Goal: Information Seeking & Learning: Learn about a topic

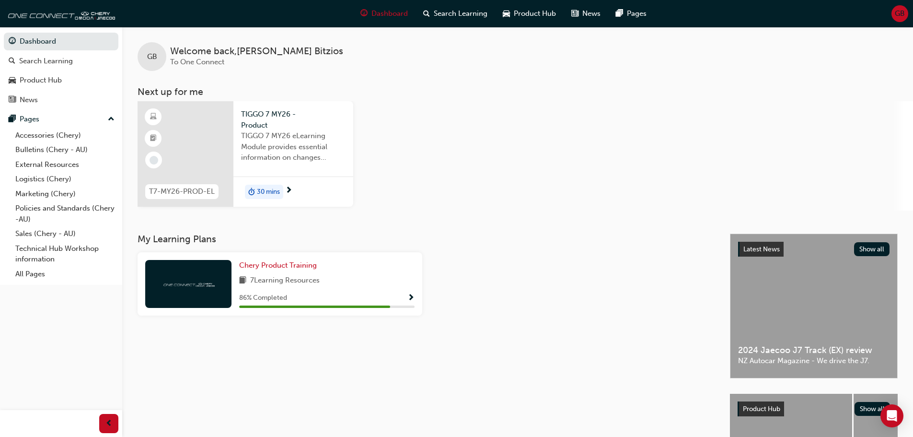
click at [270, 190] on span "30 mins" at bounding box center [268, 192] width 23 height 11
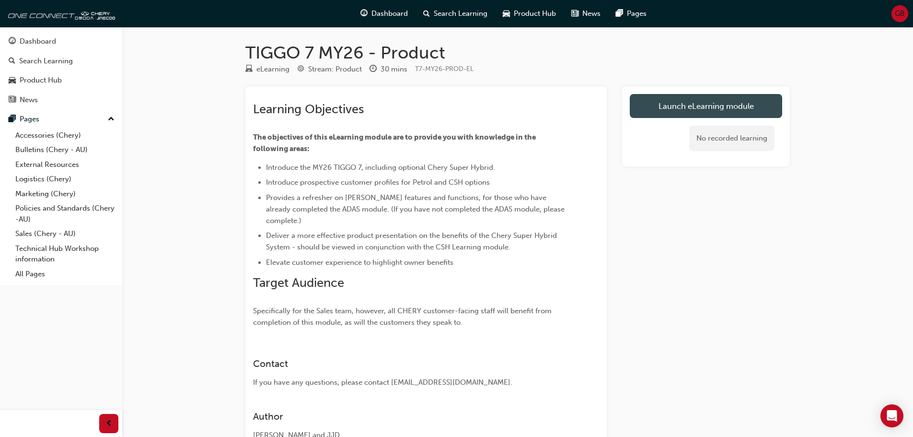
click at [643, 107] on link "Launch eLearning module" at bounding box center [706, 106] width 152 height 24
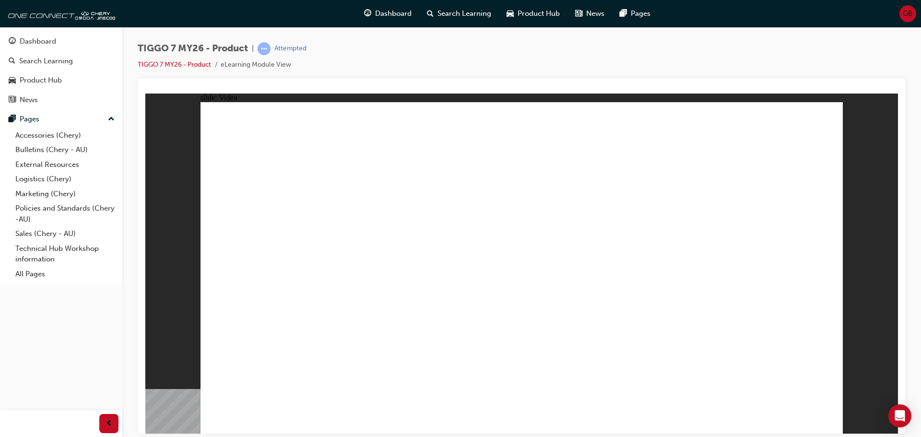
drag, startPoint x: 831, startPoint y: 420, endPoint x: 825, endPoint y: 418, distance: 5.9
drag, startPoint x: 820, startPoint y: 411, endPoint x: 825, endPoint y: 416, distance: 6.5
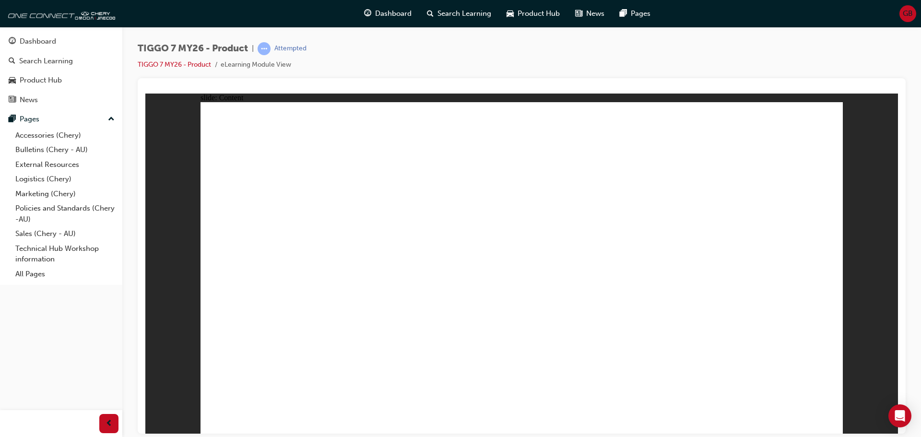
drag, startPoint x: 813, startPoint y: 415, endPoint x: 779, endPoint y: 310, distance: 110.4
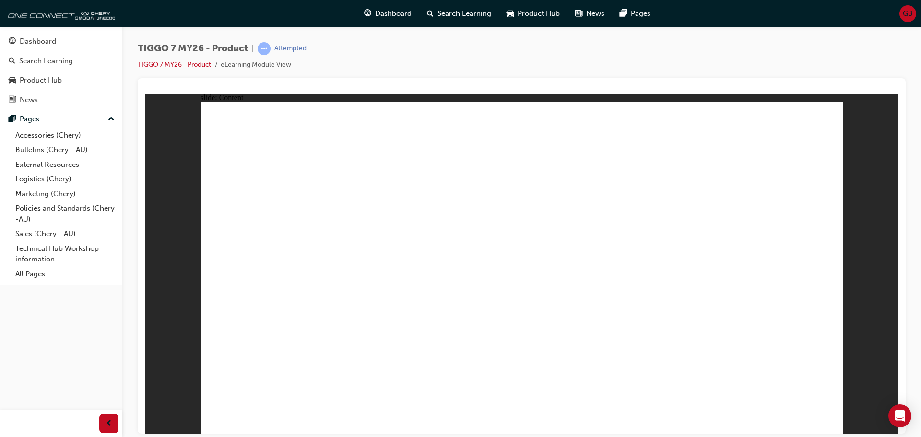
drag, startPoint x: 819, startPoint y: 425, endPoint x: 825, endPoint y: 418, distance: 9.2
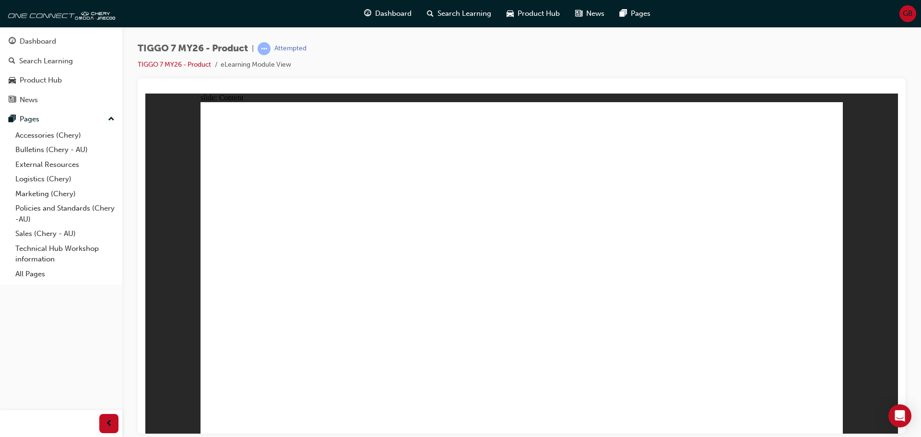
drag, startPoint x: 363, startPoint y: 315, endPoint x: 370, endPoint y: 315, distance: 7.2
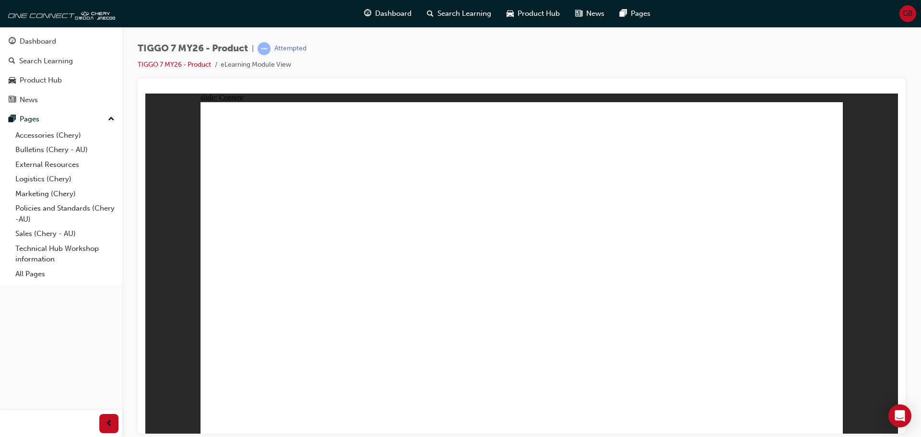
drag, startPoint x: 665, startPoint y: 231, endPoint x: 659, endPoint y: 236, distance: 8.2
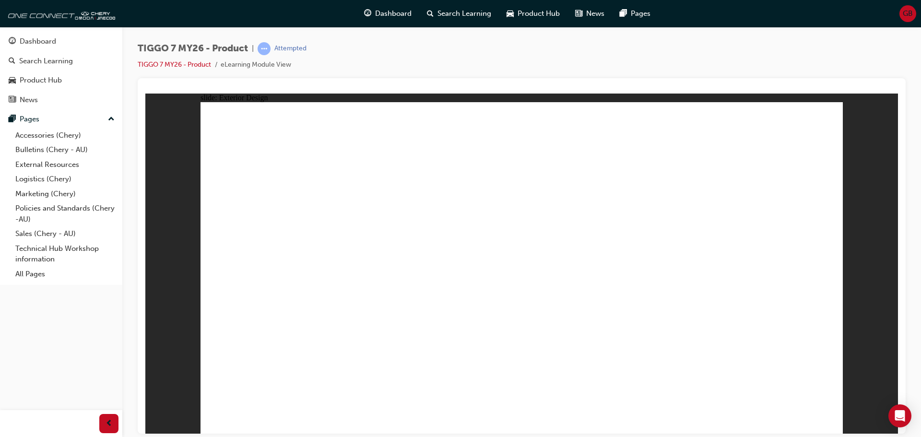
drag, startPoint x: 324, startPoint y: 310, endPoint x: 325, endPoint y: 318, distance: 8.7
drag, startPoint x: 290, startPoint y: 341, endPoint x: 281, endPoint y: 345, distance: 10.1
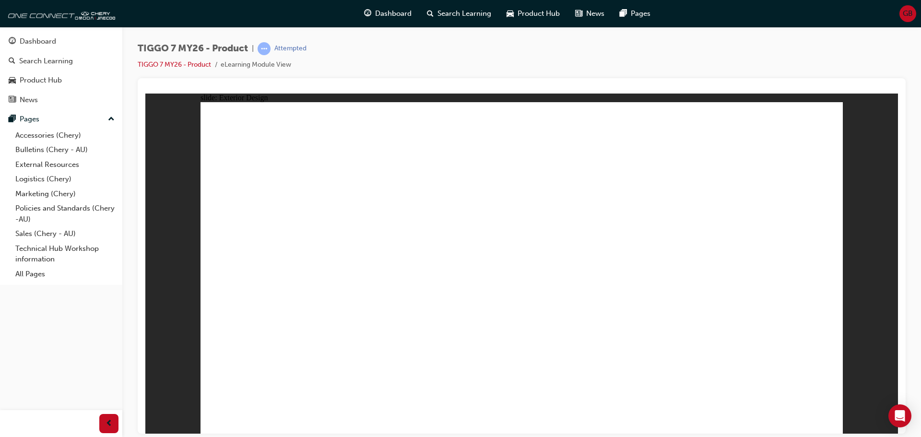
drag, startPoint x: 280, startPoint y: 384, endPoint x: 283, endPoint y: 388, distance: 5.2
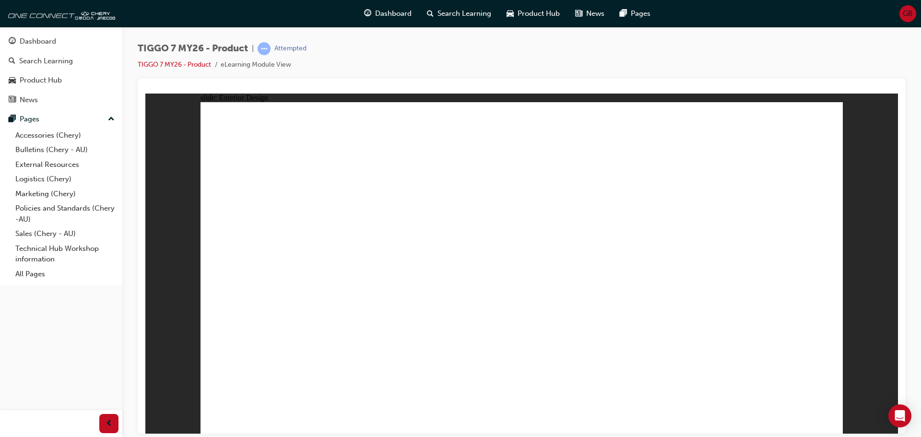
drag, startPoint x: 269, startPoint y: 324, endPoint x: 271, endPoint y: 330, distance: 6.5
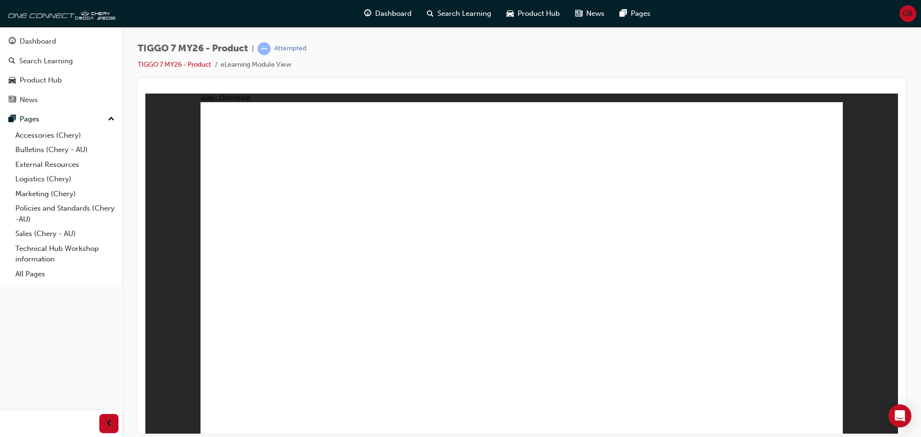
drag, startPoint x: 676, startPoint y: 120, endPoint x: 681, endPoint y: 123, distance: 6.3
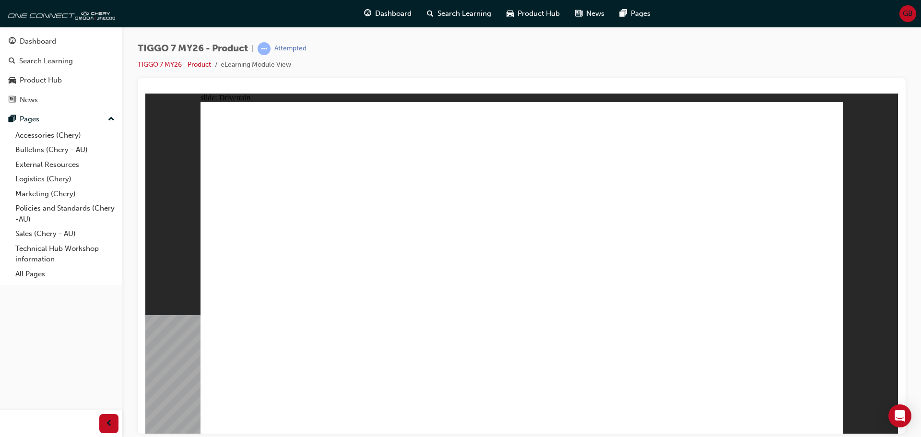
drag, startPoint x: 226, startPoint y: 298, endPoint x: 217, endPoint y: 297, distance: 8.7
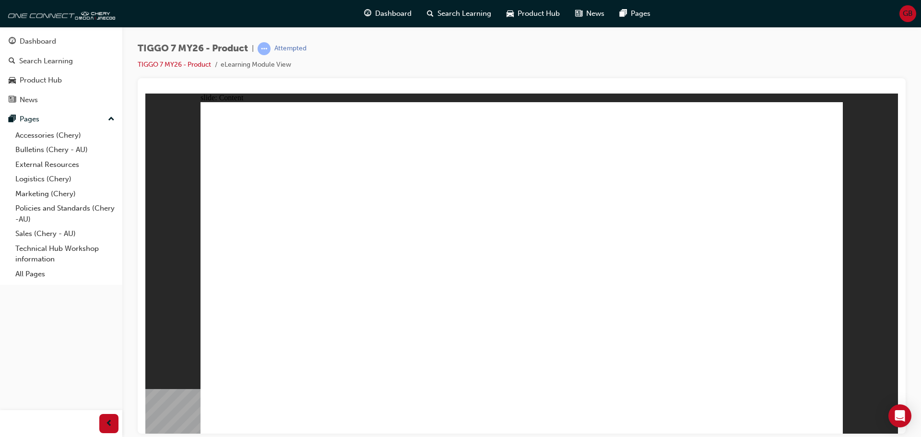
drag, startPoint x: 536, startPoint y: 317, endPoint x: 530, endPoint y: 311, distance: 8.8
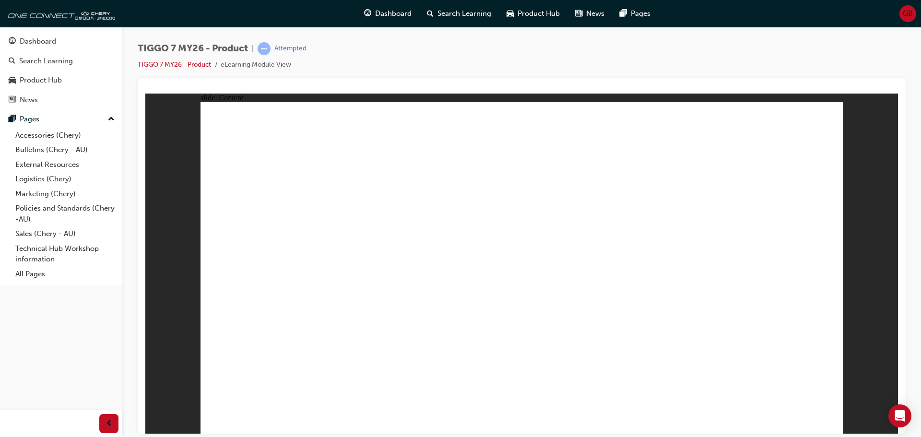
drag, startPoint x: 761, startPoint y: 320, endPoint x: 722, endPoint y: 321, distance: 38.8
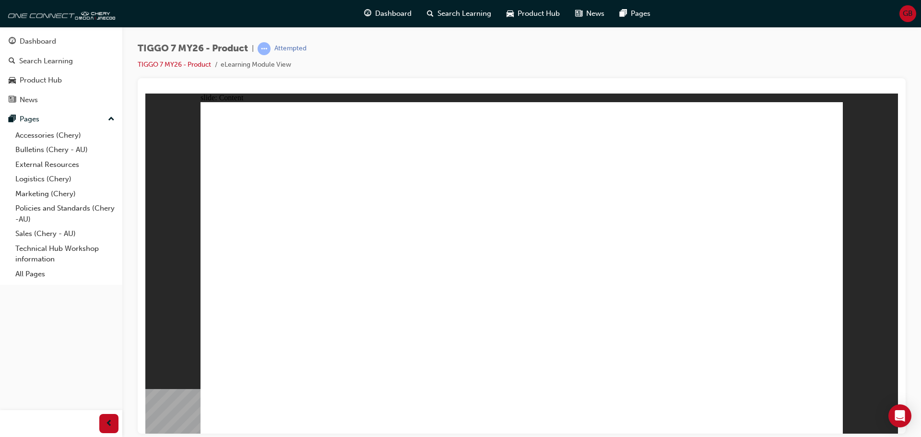
drag, startPoint x: 417, startPoint y: 177, endPoint x: 422, endPoint y: 187, distance: 11.8
drag, startPoint x: 315, startPoint y: 252, endPoint x: 322, endPoint y: 241, distance: 13.3
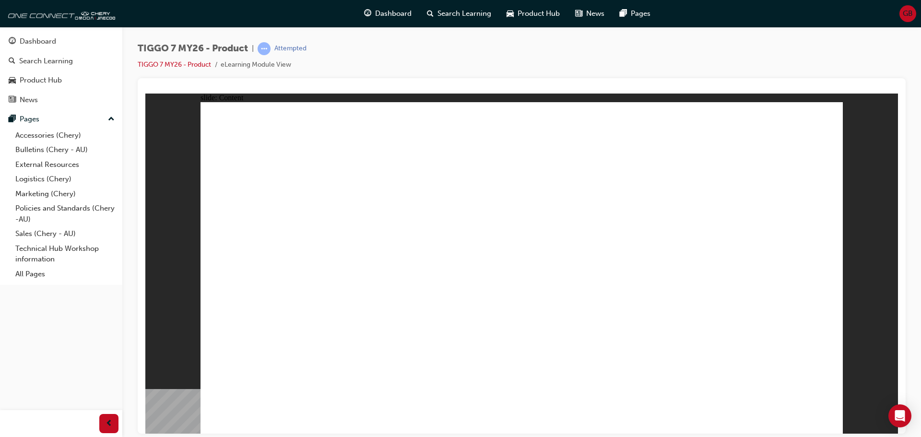
drag, startPoint x: 326, startPoint y: 245, endPoint x: 360, endPoint y: 238, distance: 35.1
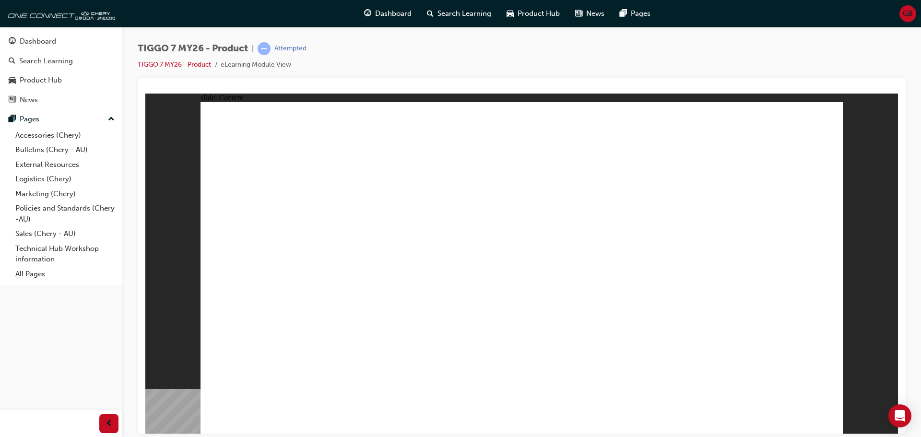
drag, startPoint x: 348, startPoint y: 179, endPoint x: 315, endPoint y: 175, distance: 32.9
drag, startPoint x: 492, startPoint y: 213, endPoint x: 471, endPoint y: 222, distance: 23.2
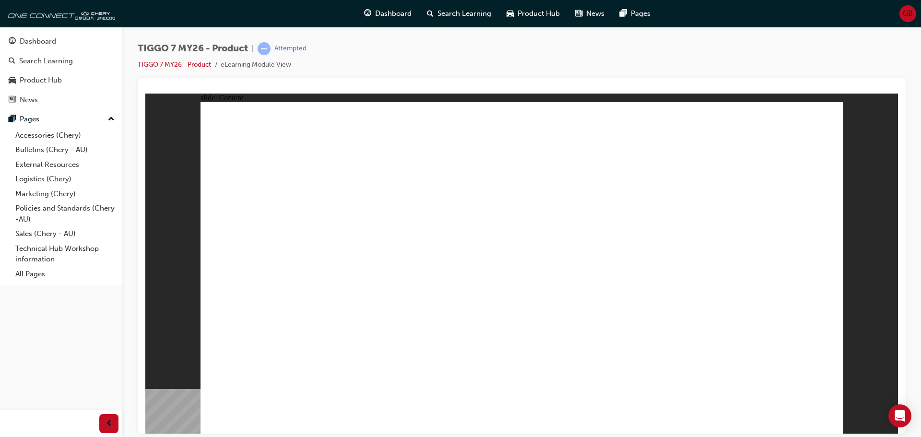
drag, startPoint x: 721, startPoint y: 177, endPoint x: 675, endPoint y: 183, distance: 45.9
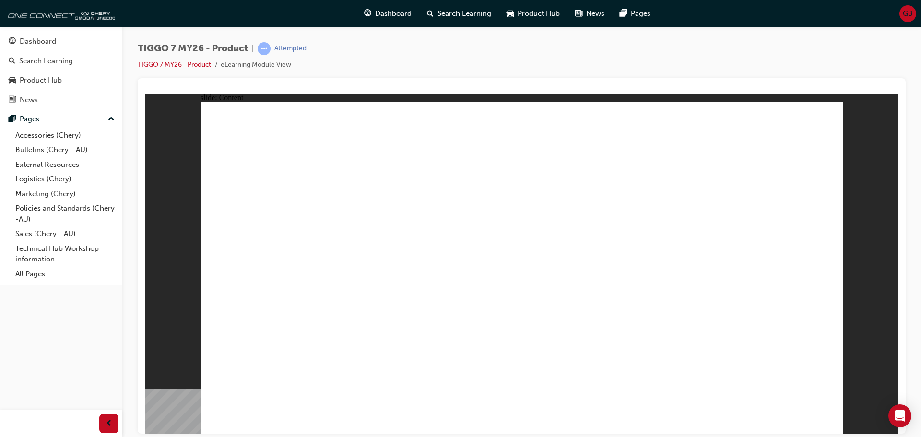
drag, startPoint x: 382, startPoint y: 175, endPoint x: 357, endPoint y: 179, distance: 24.7
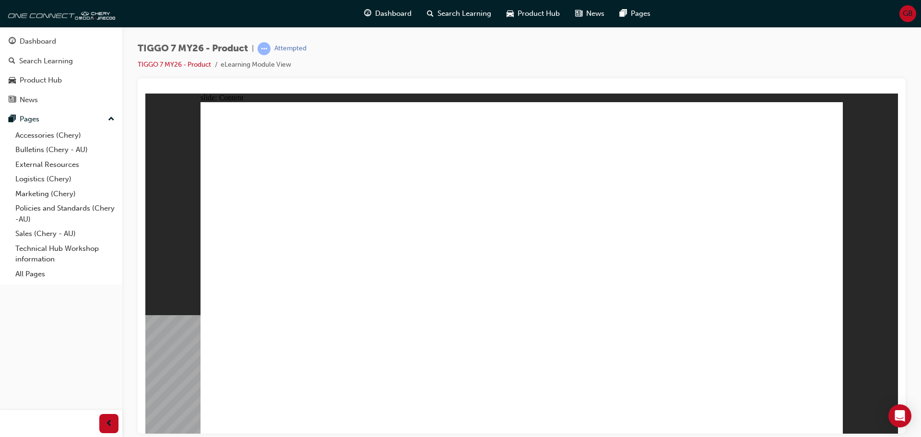
drag, startPoint x: 668, startPoint y: 262, endPoint x: 661, endPoint y: 273, distance: 13.6
drag, startPoint x: 659, startPoint y: 338, endPoint x: 607, endPoint y: 290, distance: 70.9
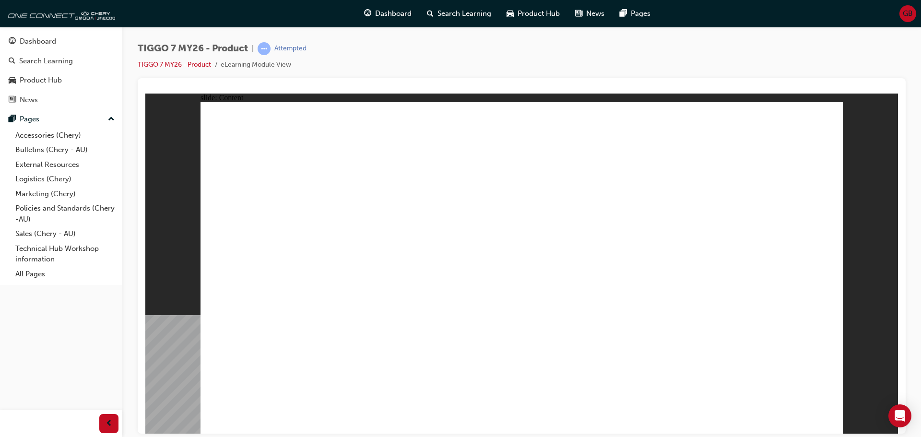
drag, startPoint x: 574, startPoint y: 247, endPoint x: 347, endPoint y: 200, distance: 232.1
drag, startPoint x: 388, startPoint y: 232, endPoint x: 393, endPoint y: 224, distance: 8.4
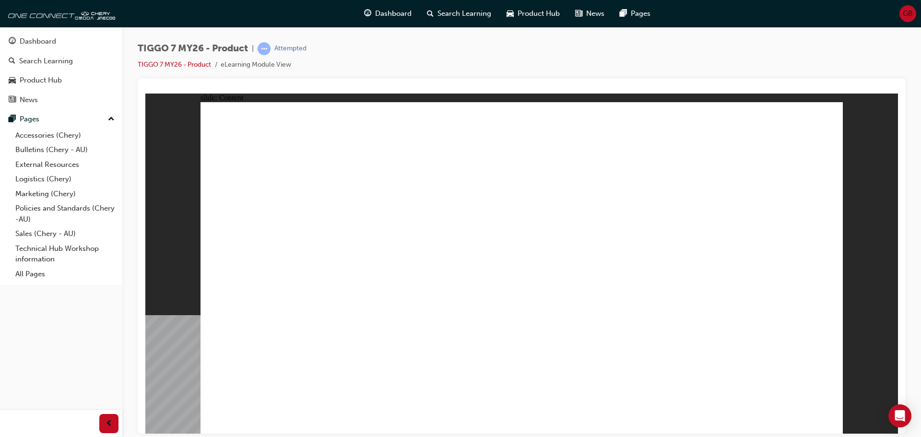
drag, startPoint x: 330, startPoint y: 250, endPoint x: 309, endPoint y: 221, distance: 36.5
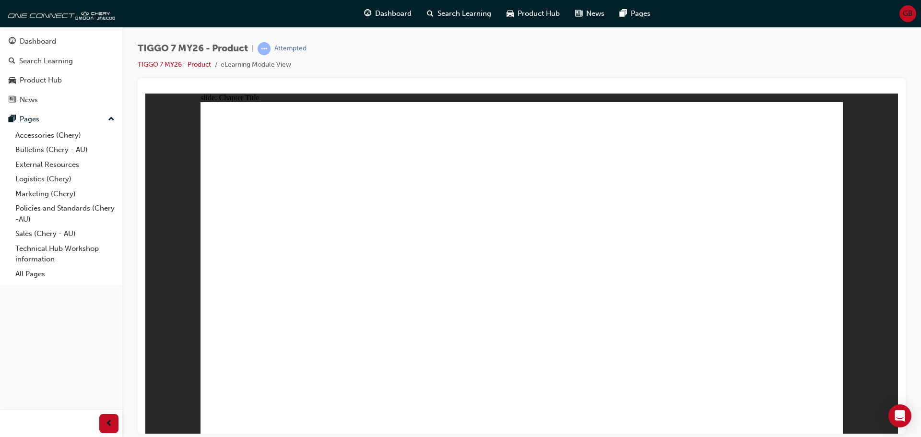
drag, startPoint x: 303, startPoint y: 289, endPoint x: 321, endPoint y: 303, distance: 22.6
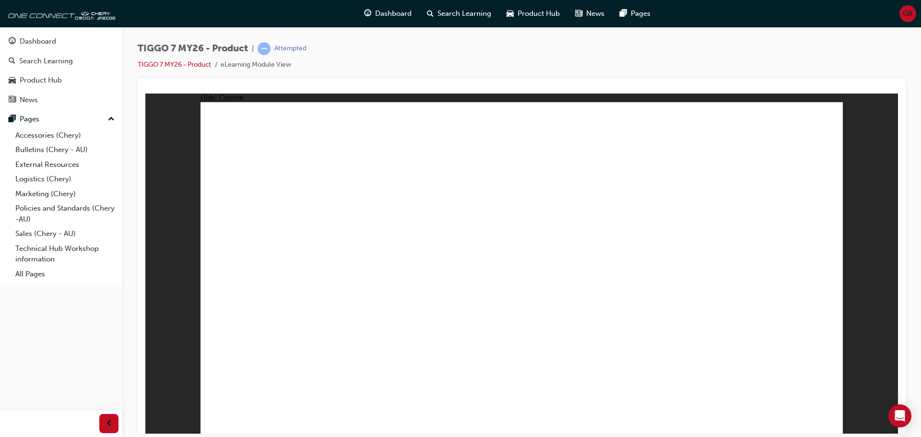
drag, startPoint x: 680, startPoint y: 266, endPoint x: 714, endPoint y: 296, distance: 45.5
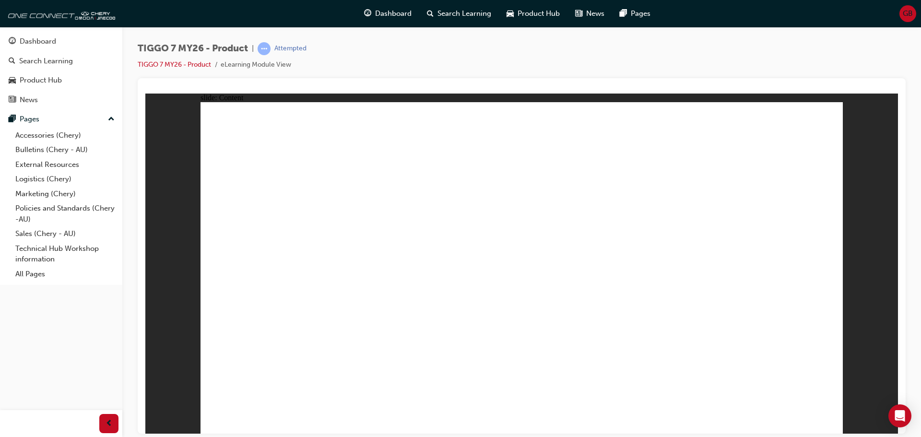
drag, startPoint x: 686, startPoint y: 144, endPoint x: 691, endPoint y: 203, distance: 59.3
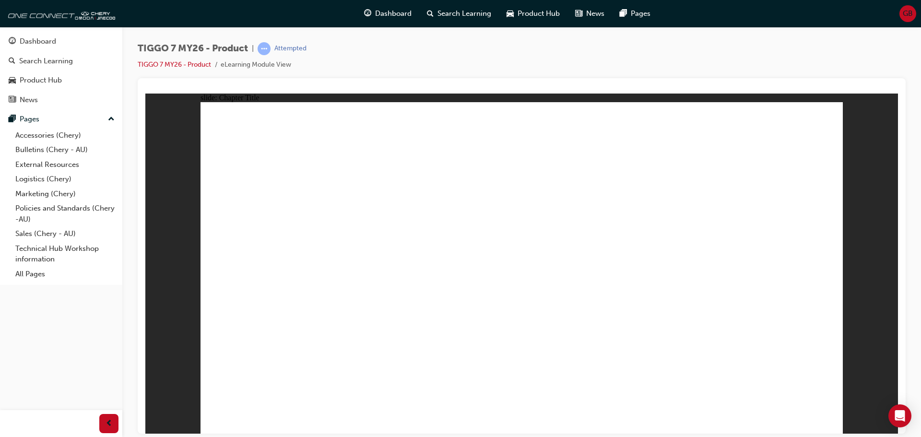
drag, startPoint x: 611, startPoint y: 133, endPoint x: 502, endPoint y: 283, distance: 185.4
drag, startPoint x: 797, startPoint y: 135, endPoint x: 310, endPoint y: 283, distance: 509.5
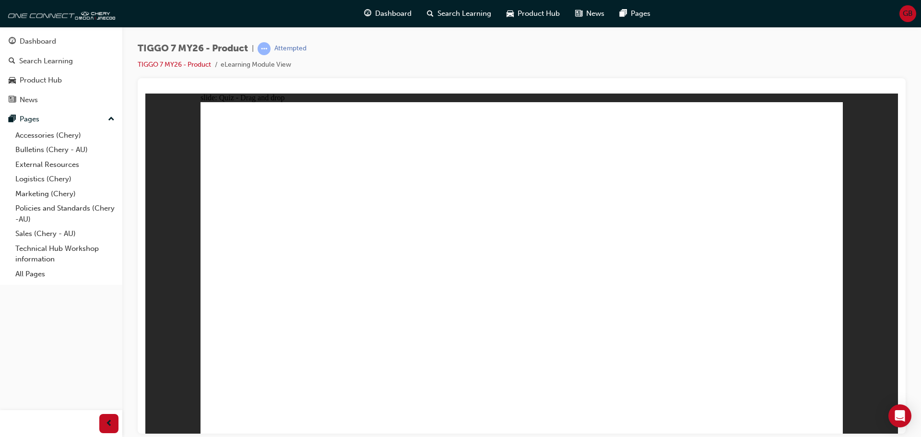
drag, startPoint x: 525, startPoint y: 133, endPoint x: 525, endPoint y: 139, distance: 5.3
drag, startPoint x: 691, startPoint y: 212, endPoint x: 433, endPoint y: 215, distance: 258.0
drag, startPoint x: 551, startPoint y: 212, endPoint x: 559, endPoint y: 213, distance: 7.8
drag, startPoint x: 672, startPoint y: 208, endPoint x: 663, endPoint y: 204, distance: 9.7
drag, startPoint x: 601, startPoint y: 205, endPoint x: 434, endPoint y: 288, distance: 185.9
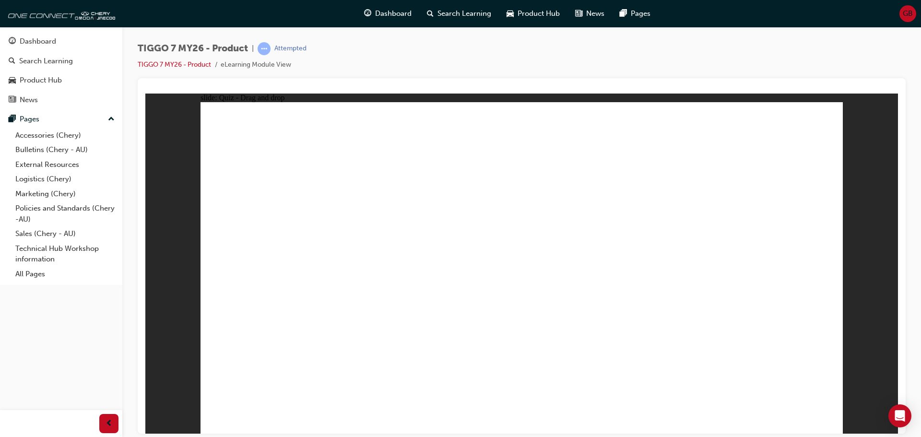
drag, startPoint x: 539, startPoint y: 148, endPoint x: 810, endPoint y: 300, distance: 310.8
drag, startPoint x: 734, startPoint y: 220, endPoint x: 480, endPoint y: 222, distance: 253.6
drag, startPoint x: 407, startPoint y: 282, endPoint x: 644, endPoint y: 282, distance: 237.3
drag, startPoint x: 694, startPoint y: 188, endPoint x: 689, endPoint y: 192, distance: 5.9
drag, startPoint x: 684, startPoint y: 197, endPoint x: 403, endPoint y: 278, distance: 292.5
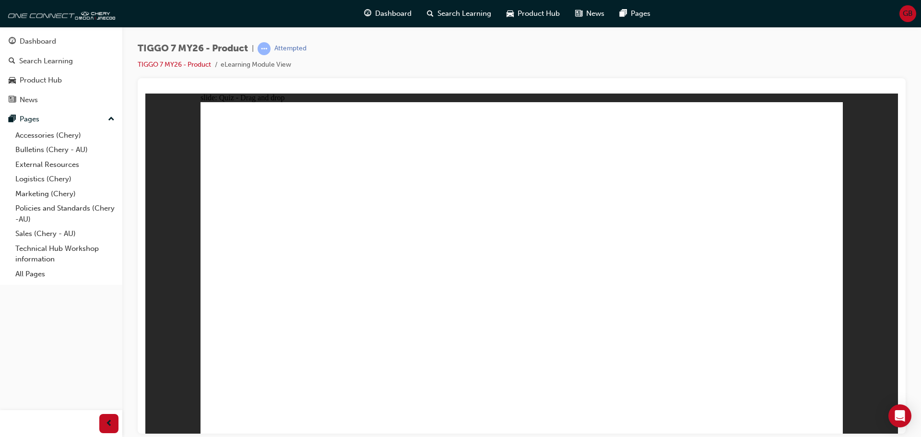
drag, startPoint x: 763, startPoint y: 170, endPoint x: 543, endPoint y: 304, distance: 258.0
drag, startPoint x: 554, startPoint y: 304, endPoint x: 292, endPoint y: 309, distance: 261.3
drag, startPoint x: 644, startPoint y: 171, endPoint x: 680, endPoint y: 292, distance: 126.5
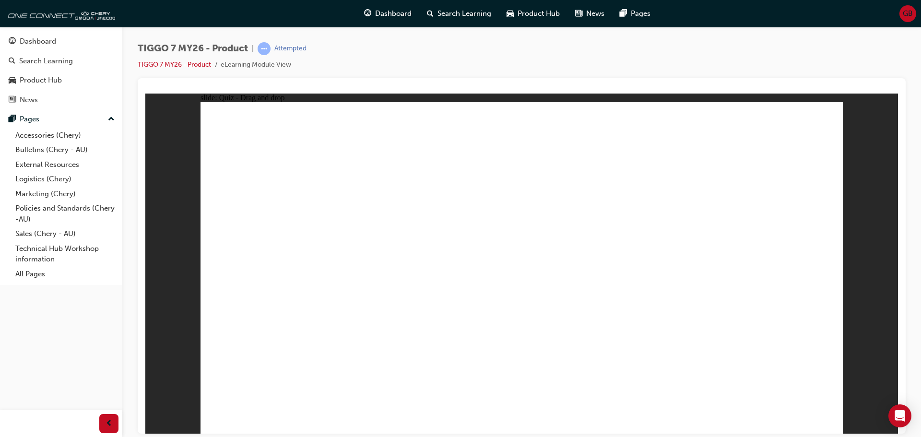
drag, startPoint x: 599, startPoint y: 215, endPoint x: 529, endPoint y: 286, distance: 99.0
drag, startPoint x: 530, startPoint y: 197, endPoint x: 555, endPoint y: 337, distance: 142.2
drag, startPoint x: 657, startPoint y: 192, endPoint x: 631, endPoint y: 315, distance: 125.4
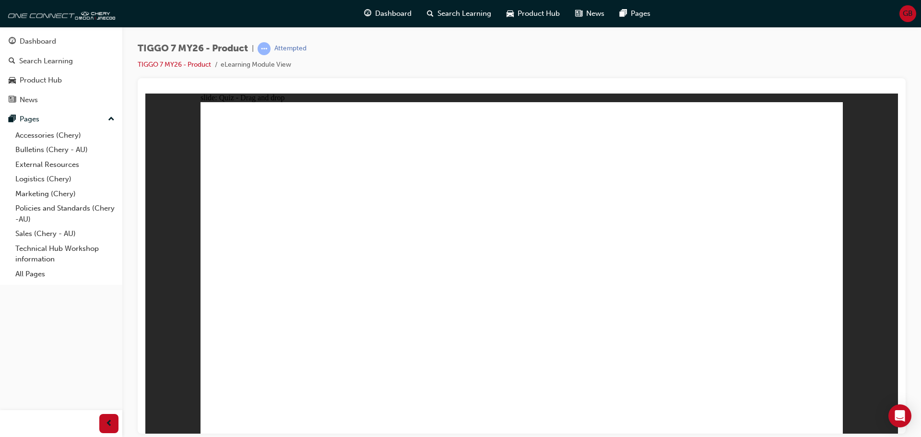
drag, startPoint x: 650, startPoint y: 137, endPoint x: 419, endPoint y: 316, distance: 291.8
drag, startPoint x: 511, startPoint y: 133, endPoint x: 580, endPoint y: 326, distance: 204.3
drag, startPoint x: 571, startPoint y: 132, endPoint x: 604, endPoint y: 319, distance: 189.4
drag, startPoint x: 578, startPoint y: 164, endPoint x: 587, endPoint y: 331, distance: 167.1
drag, startPoint x: 791, startPoint y: 138, endPoint x: 413, endPoint y: 326, distance: 422.6
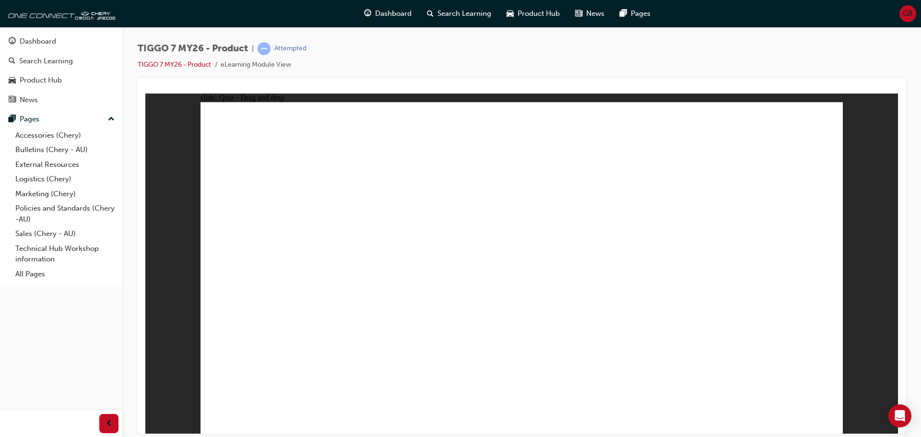
drag, startPoint x: 703, startPoint y: 195, endPoint x: 384, endPoint y: 326, distance: 345.1
drag, startPoint x: 786, startPoint y: 179, endPoint x: 674, endPoint y: 330, distance: 188.4
drag, startPoint x: 585, startPoint y: 194, endPoint x: 422, endPoint y: 315, distance: 203.0
drag, startPoint x: 728, startPoint y: 136, endPoint x: 630, endPoint y: 321, distance: 210.2
drag, startPoint x: 514, startPoint y: 160, endPoint x: 436, endPoint y: 324, distance: 181.4
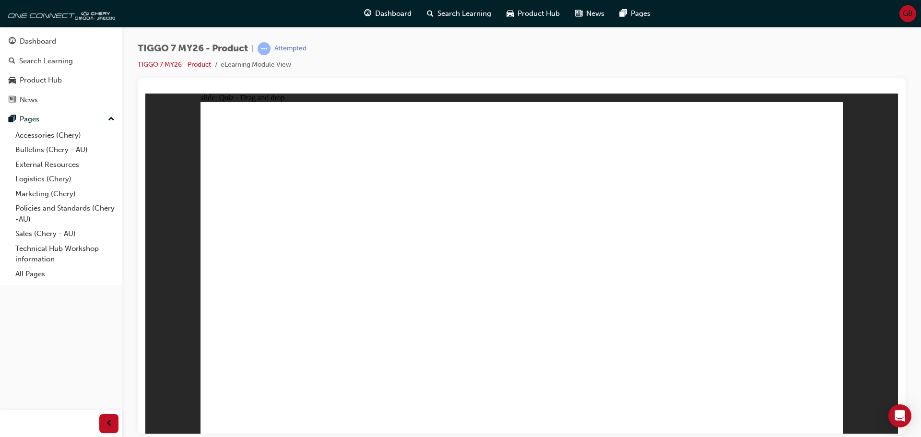
drag, startPoint x: 649, startPoint y: 168, endPoint x: 652, endPoint y: 322, distance: 153.9
drag, startPoint x: 721, startPoint y: 165, endPoint x: 688, endPoint y: 312, distance: 151.0
drag, startPoint x: 695, startPoint y: 175, endPoint x: 357, endPoint y: 350, distance: 380.2
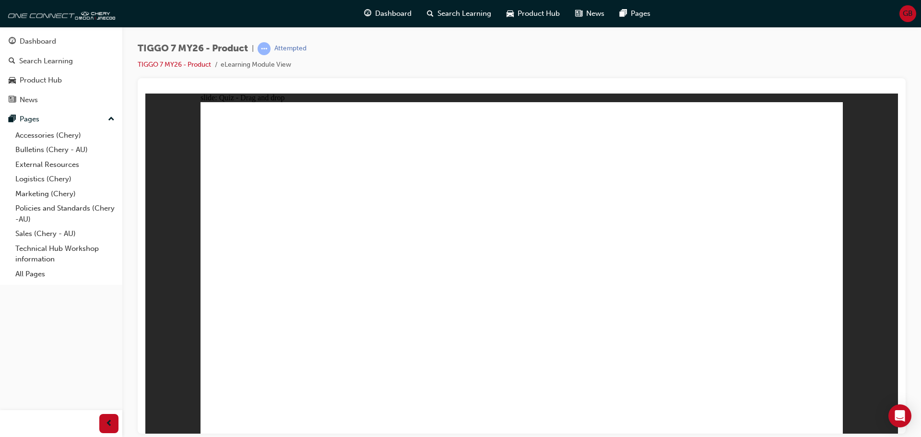
drag, startPoint x: 645, startPoint y: 154, endPoint x: 601, endPoint y: 251, distance: 106.0
drag, startPoint x: 552, startPoint y: 159, endPoint x: 613, endPoint y: 292, distance: 146.7
drag, startPoint x: 513, startPoint y: 315, endPoint x: 516, endPoint y: 323, distance: 9.3
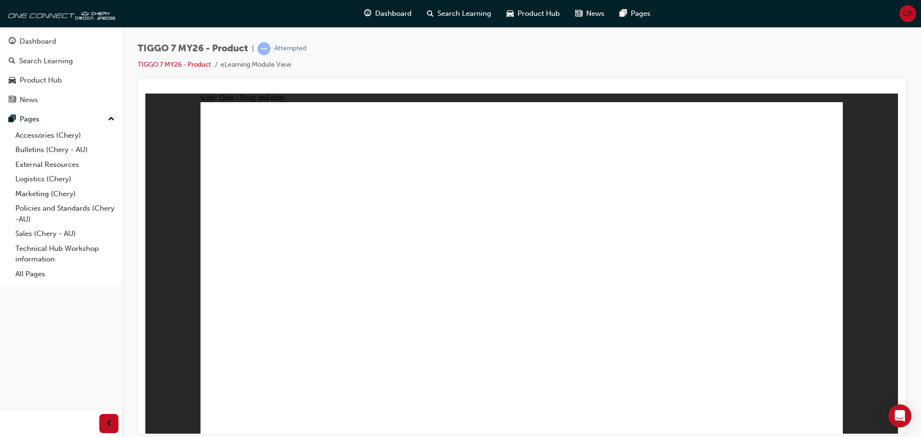
radio input "true"
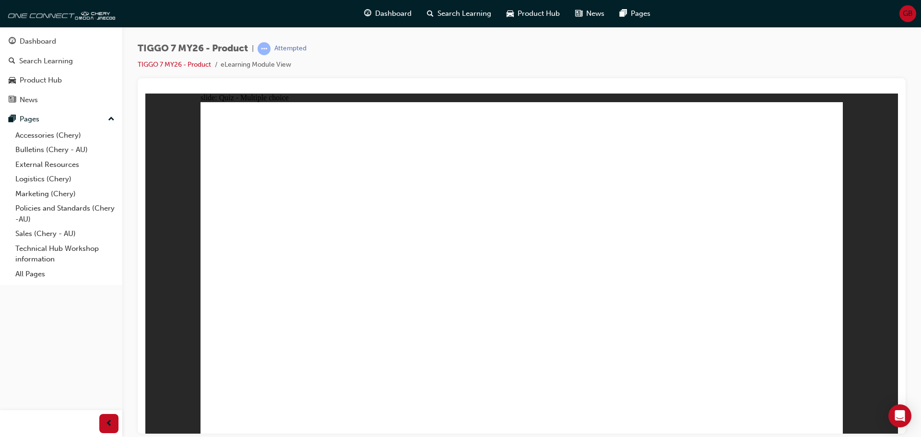
drag, startPoint x: 558, startPoint y: 163, endPoint x: 611, endPoint y: 301, distance: 147.4
drag, startPoint x: 640, startPoint y: 187, endPoint x: 631, endPoint y: 282, distance: 94.8
drag, startPoint x: 600, startPoint y: 161, endPoint x: 582, endPoint y: 303, distance: 143.1
drag, startPoint x: 734, startPoint y: 165, endPoint x: 662, endPoint y: 304, distance: 156.3
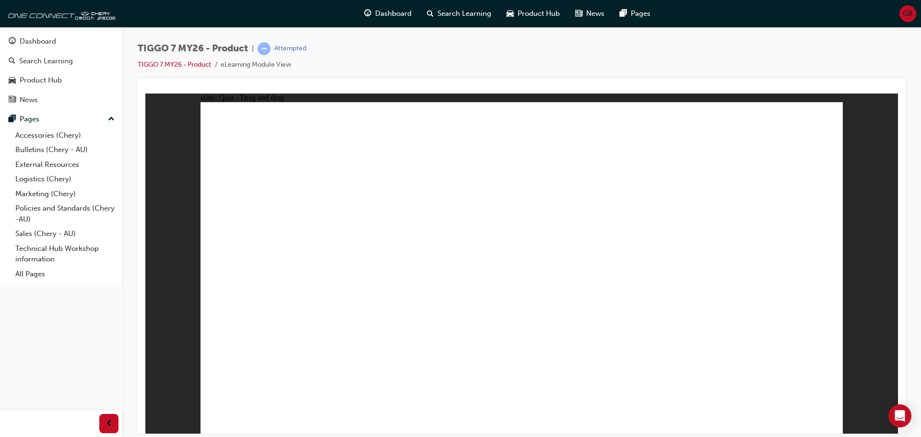
drag, startPoint x: 720, startPoint y: 141, endPoint x: 622, endPoint y: 316, distance: 200.1
drag, startPoint x: 556, startPoint y: 135, endPoint x: 614, endPoint y: 317, distance: 190.7
drag, startPoint x: 666, startPoint y: 136, endPoint x: 669, endPoint y: 311, distance: 174.5
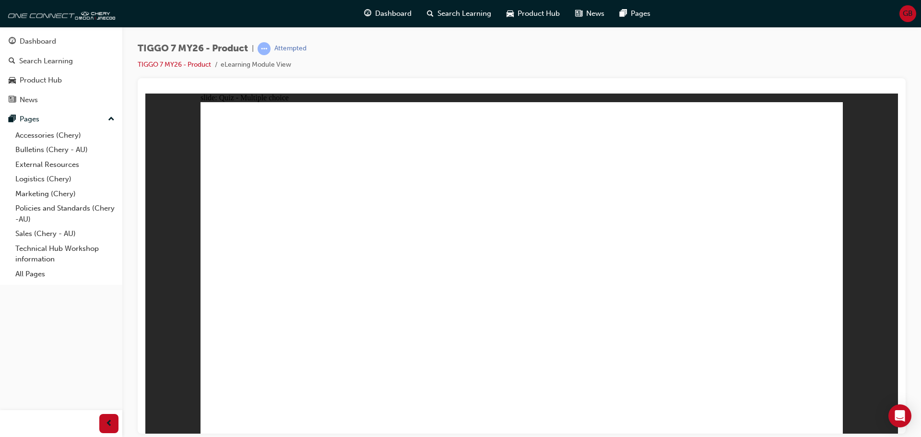
radio input "true"
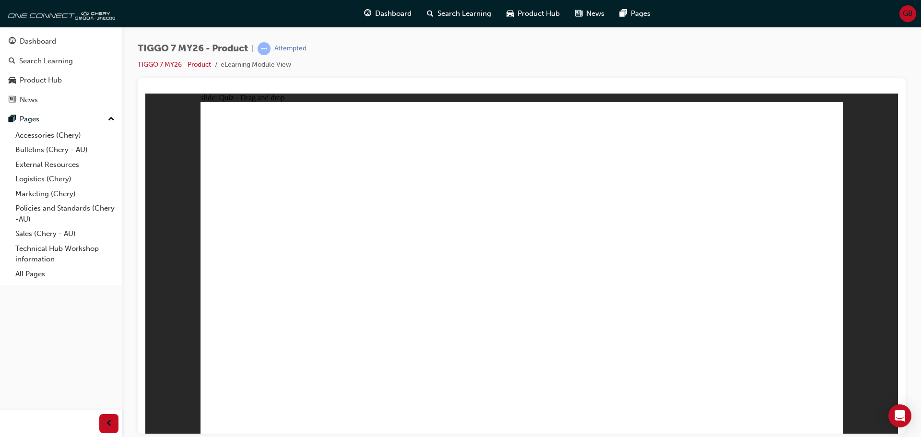
drag, startPoint x: 485, startPoint y: 148, endPoint x: 623, endPoint y: 292, distance: 200.1
drag, startPoint x: 730, startPoint y: 197, endPoint x: 791, endPoint y: 277, distance: 100.9
drag, startPoint x: 592, startPoint y: 211, endPoint x: 540, endPoint y: 283, distance: 88.3
drag, startPoint x: 524, startPoint y: 243, endPoint x: 547, endPoint y: 168, distance: 78.1
drag, startPoint x: 741, startPoint y: 132, endPoint x: 514, endPoint y: 287, distance: 275.0
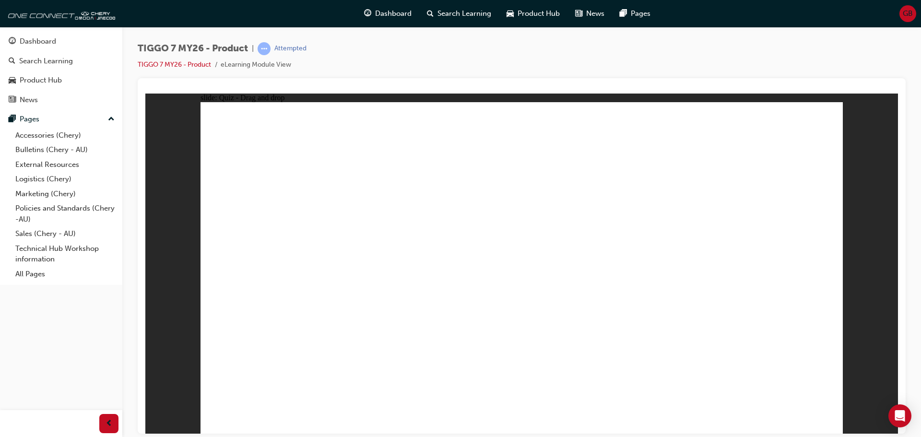
drag, startPoint x: 676, startPoint y: 154, endPoint x: 453, endPoint y: 303, distance: 267.5
drag, startPoint x: 547, startPoint y: 221, endPoint x: 268, endPoint y: 309, distance: 292.6
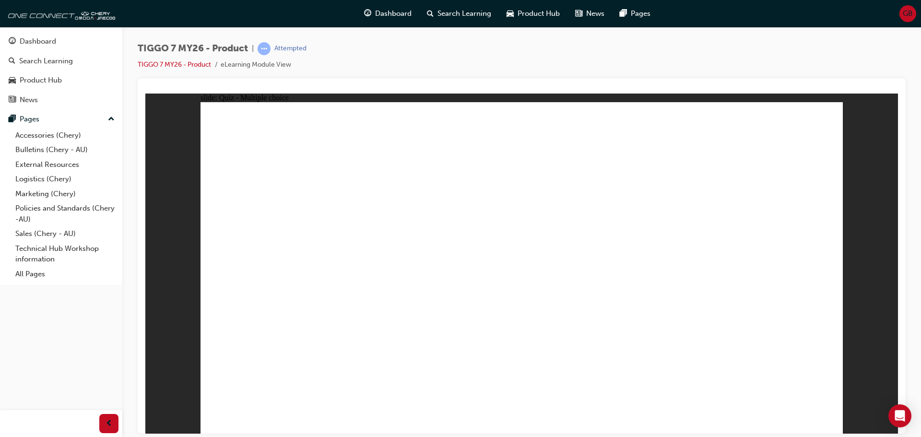
radio input "true"
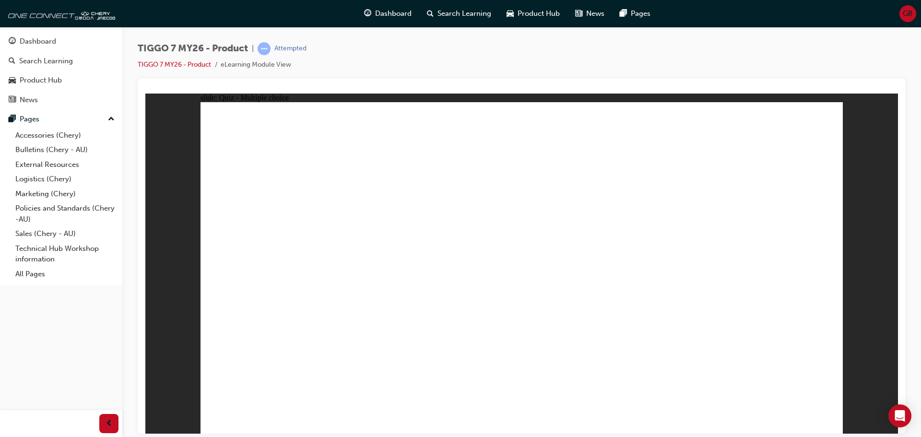
drag, startPoint x: 801, startPoint y: 132, endPoint x: 302, endPoint y: 283, distance: 521.9
drag, startPoint x: 670, startPoint y: 130, endPoint x: 677, endPoint y: 281, distance: 151.2
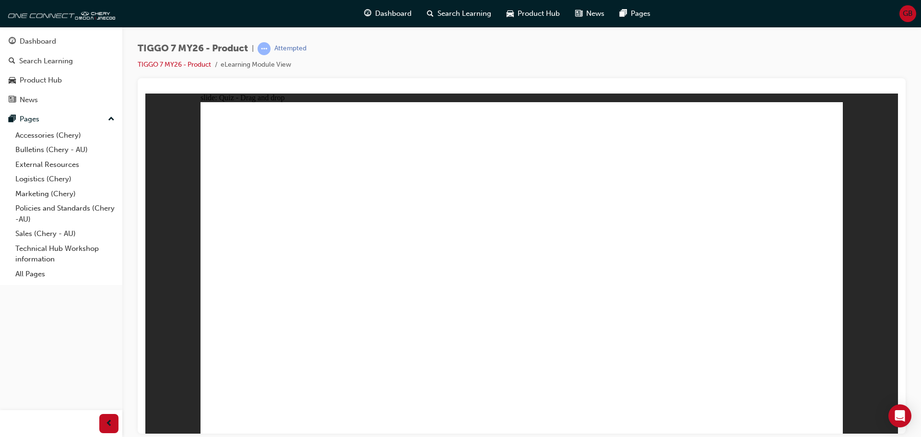
drag, startPoint x: 733, startPoint y: 187, endPoint x: 459, endPoint y: 270, distance: 286.4
drag, startPoint x: 475, startPoint y: 148, endPoint x: 751, endPoint y: 304, distance: 317.3
drag, startPoint x: 766, startPoint y: 282, endPoint x: 276, endPoint y: 282, distance: 489.5
drag, startPoint x: 332, startPoint y: 277, endPoint x: 590, endPoint y: 143, distance: 290.6
drag, startPoint x: 514, startPoint y: 147, endPoint x: 296, endPoint y: 283, distance: 257.8
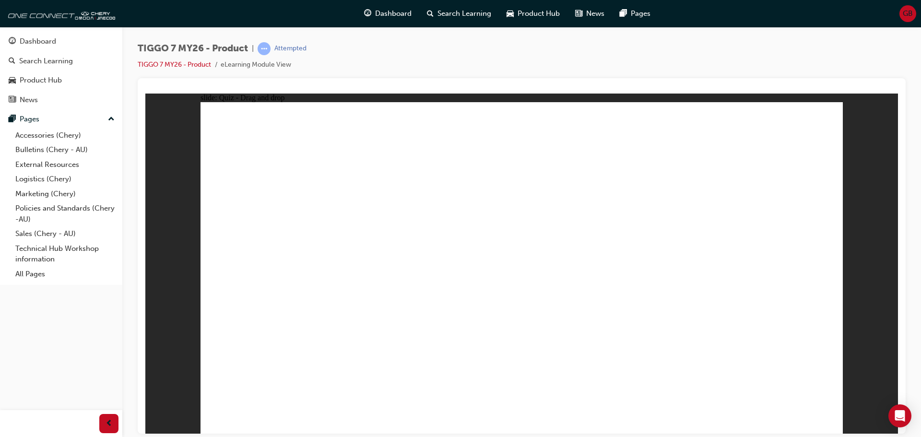
drag, startPoint x: 588, startPoint y: 193, endPoint x: 575, endPoint y: 169, distance: 27.5
drag, startPoint x: 283, startPoint y: 283, endPoint x: 527, endPoint y: 270, distance: 244.4
drag, startPoint x: 543, startPoint y: 226, endPoint x: 262, endPoint y: 302, distance: 291.4
drag, startPoint x: 780, startPoint y: 135, endPoint x: 786, endPoint y: 284, distance: 148.7
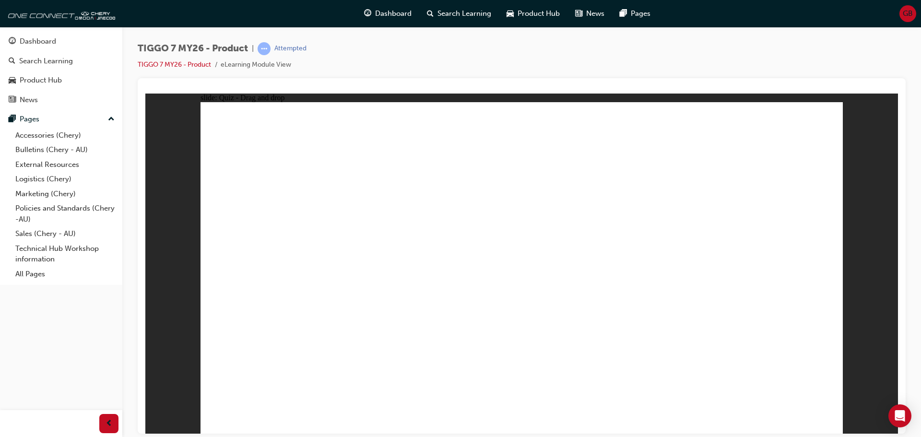
drag, startPoint x: 811, startPoint y: 179, endPoint x: 598, endPoint y: 323, distance: 256.9
drag, startPoint x: 539, startPoint y: 174, endPoint x: 317, endPoint y: 302, distance: 256.2
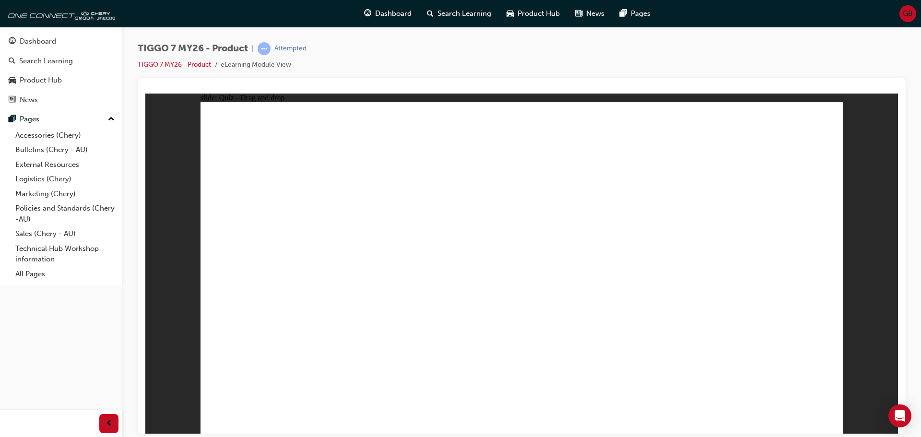
drag, startPoint x: 717, startPoint y: 194, endPoint x: 408, endPoint y: 324, distance: 335.6
drag, startPoint x: 584, startPoint y: 193, endPoint x: 408, endPoint y: 319, distance: 217.1
drag, startPoint x: 585, startPoint y: 137, endPoint x: 563, endPoint y: 319, distance: 183.9
drag, startPoint x: 506, startPoint y: 132, endPoint x: 568, endPoint y: 309, distance: 186.8
drag, startPoint x: 638, startPoint y: 194, endPoint x: 631, endPoint y: 303, distance: 110.0
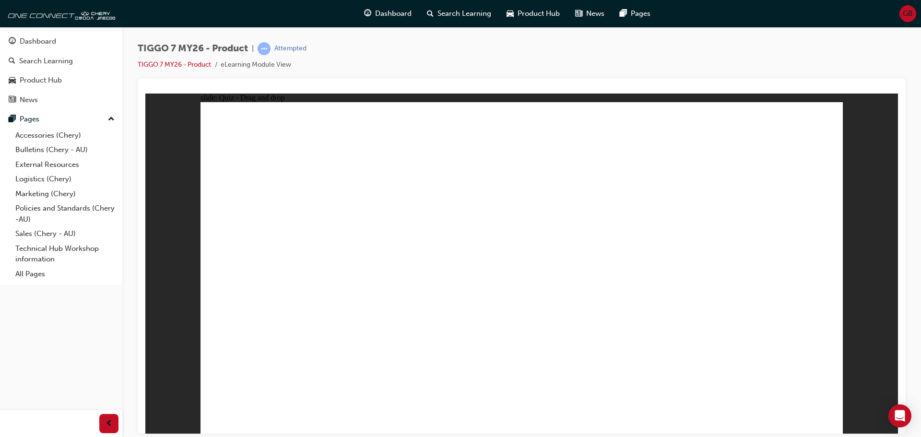
drag, startPoint x: 653, startPoint y: 132, endPoint x: 450, endPoint y: 318, distance: 275.9
drag, startPoint x: 577, startPoint y: 166, endPoint x: 665, endPoint y: 314, distance: 171.8
drag, startPoint x: 794, startPoint y: 139, endPoint x: 433, endPoint y: 321, distance: 404.6
drag, startPoint x: 508, startPoint y: 166, endPoint x: 403, endPoint y: 328, distance: 193.1
drag, startPoint x: 659, startPoint y: 165, endPoint x: 424, endPoint y: 332, distance: 288.1
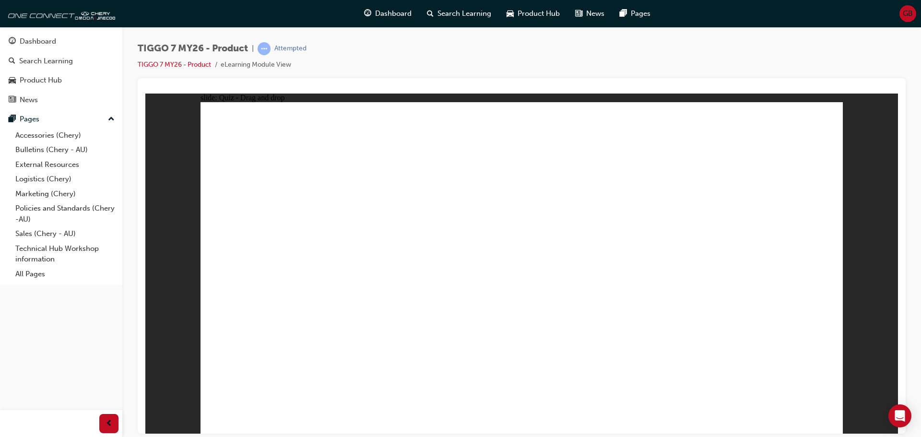
drag, startPoint x: 723, startPoint y: 169, endPoint x: 434, endPoint y: 331, distance: 331.2
drag, startPoint x: 790, startPoint y: 169, endPoint x: 657, endPoint y: 323, distance: 203.0
drag, startPoint x: 720, startPoint y: 134, endPoint x: 562, endPoint y: 331, distance: 252.8
drag, startPoint x: 321, startPoint y: 326, endPoint x: 578, endPoint y: 330, distance: 257.0
drag, startPoint x: 763, startPoint y: 378, endPoint x: 781, endPoint y: 383, distance: 19.3
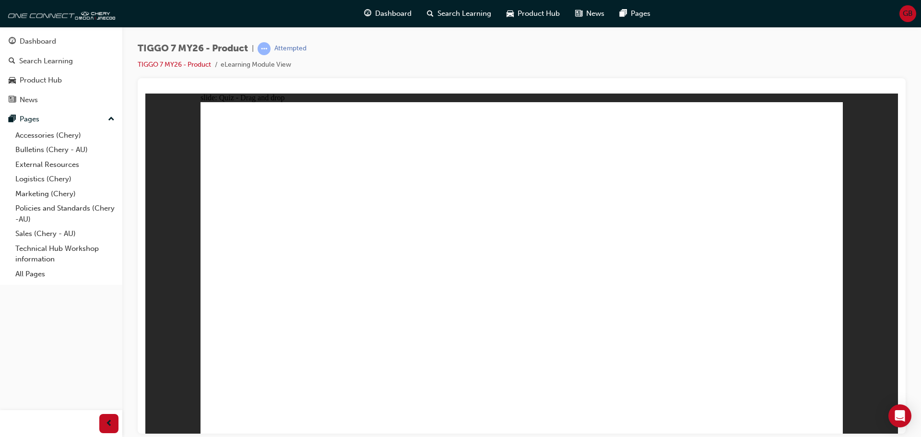
drag, startPoint x: 753, startPoint y: 166, endPoint x: 345, endPoint y: 300, distance: 429.4
drag, startPoint x: 667, startPoint y: 146, endPoint x: 613, endPoint y: 165, distance: 57.0
drag, startPoint x: 343, startPoint y: 265, endPoint x: 620, endPoint y: 301, distance: 279.0
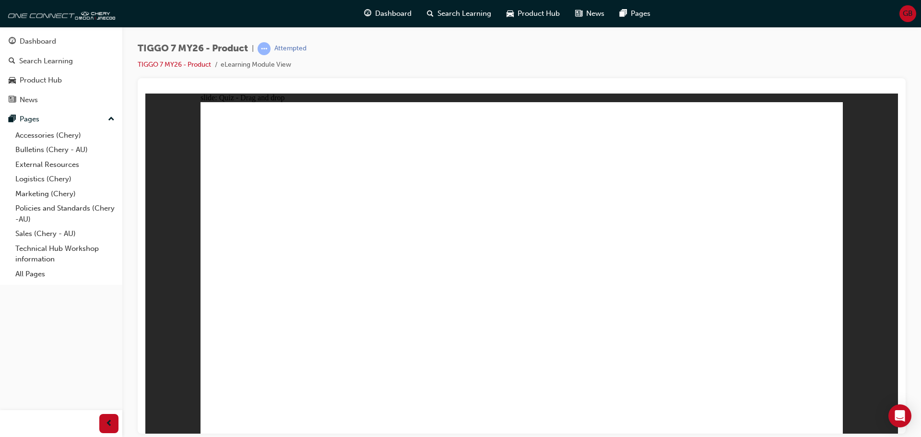
drag, startPoint x: 523, startPoint y: 167, endPoint x: 343, endPoint y: 307, distance: 228.2
drag, startPoint x: 658, startPoint y: 164, endPoint x: 350, endPoint y: 292, distance: 333.4
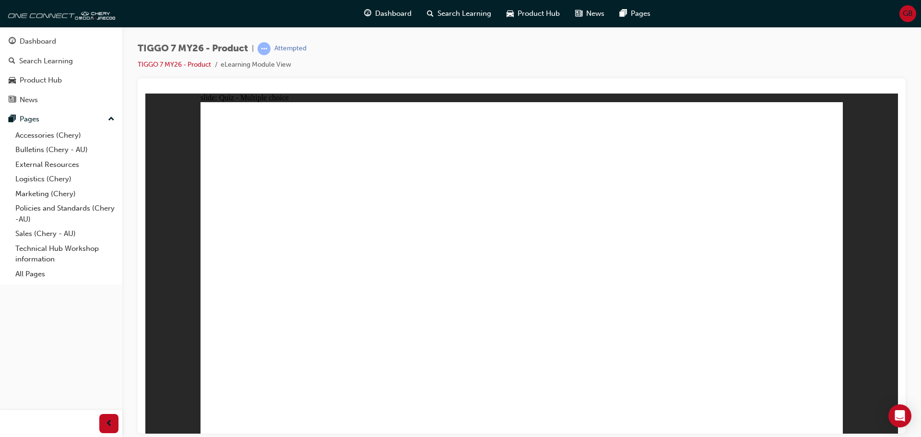
radio input "true"
drag, startPoint x: 541, startPoint y: 176, endPoint x: 609, endPoint y: 320, distance: 159.3
drag, startPoint x: 536, startPoint y: 168, endPoint x: 595, endPoint y: 322, distance: 165.0
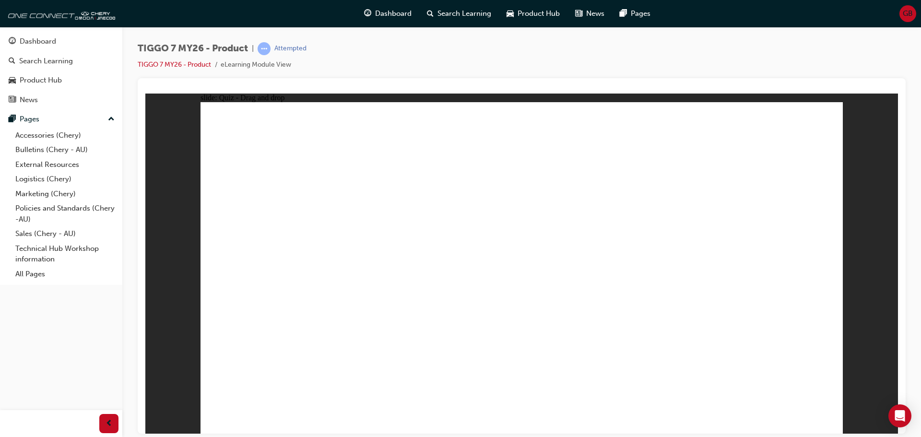
drag, startPoint x: 633, startPoint y: 187, endPoint x: 614, endPoint y: 278, distance: 93.0
drag, startPoint x: 628, startPoint y: 167, endPoint x: 376, endPoint y: 308, distance: 288.7
drag, startPoint x: 670, startPoint y: 141, endPoint x: 371, endPoint y: 332, distance: 354.2
drag, startPoint x: 676, startPoint y: 217, endPoint x: 681, endPoint y: 304, distance: 87.4
drag, startPoint x: 698, startPoint y: 243, endPoint x: 697, endPoint y: 302, distance: 59.5
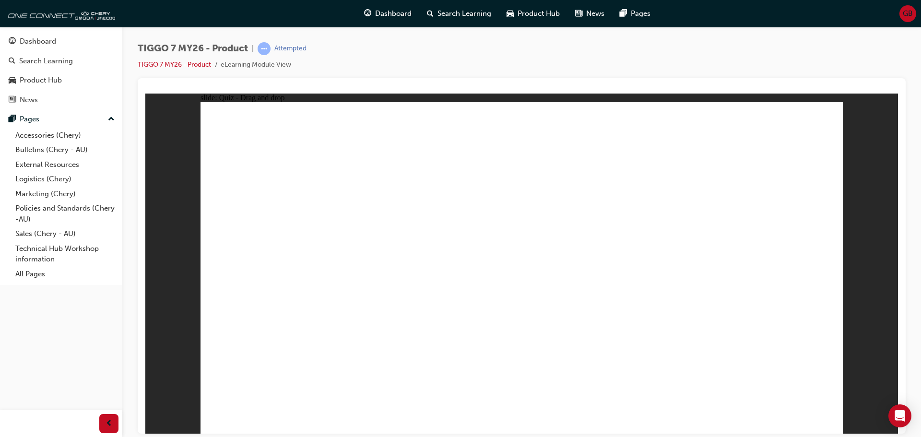
drag, startPoint x: 747, startPoint y: 168, endPoint x: 675, endPoint y: 284, distance: 136.5
drag, startPoint x: 752, startPoint y: 153, endPoint x: 638, endPoint y: 326, distance: 206.2
drag, startPoint x: 796, startPoint y: 374, endPoint x: 809, endPoint y: 381, distance: 14.6
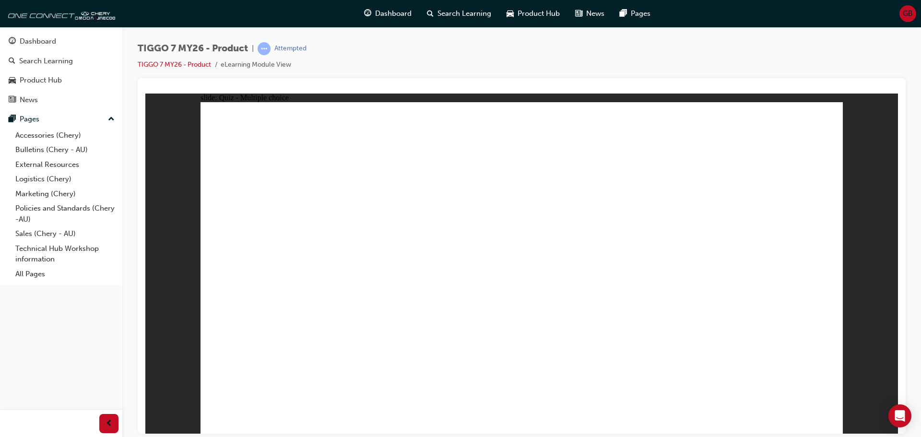
radio input "true"
drag, startPoint x: 723, startPoint y: 203, endPoint x: 793, endPoint y: 290, distance: 110.8
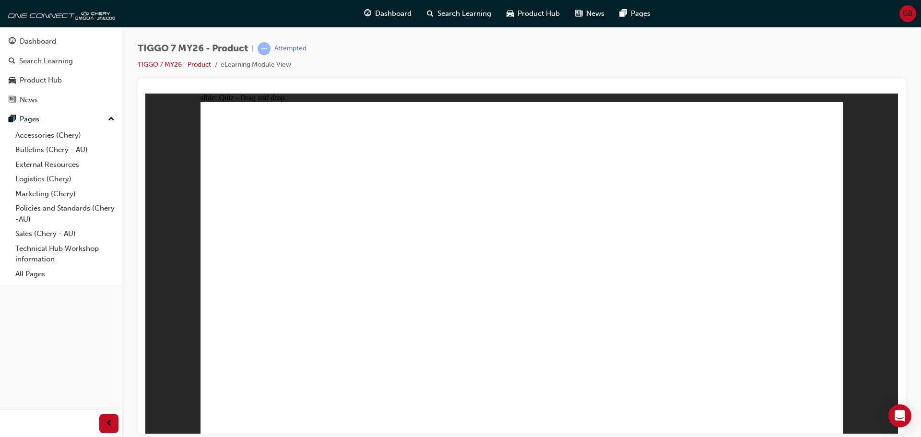
drag, startPoint x: 652, startPoint y: 152, endPoint x: 449, endPoint y: 296, distance: 248.5
drag, startPoint x: 607, startPoint y: 200, endPoint x: 554, endPoint y: 300, distance: 112.8
drag, startPoint x: 542, startPoint y: 153, endPoint x: 691, endPoint y: 295, distance: 205.5
drag, startPoint x: 763, startPoint y: 151, endPoint x: 289, endPoint y: 292, distance: 494.5
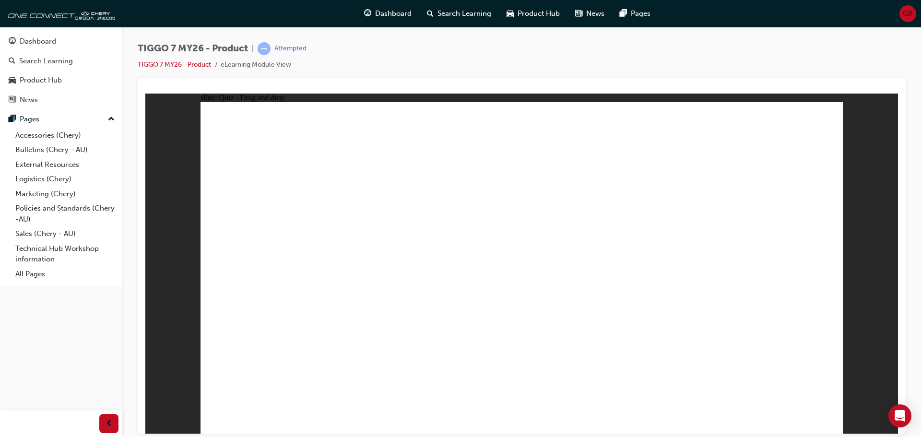
radio input "true"
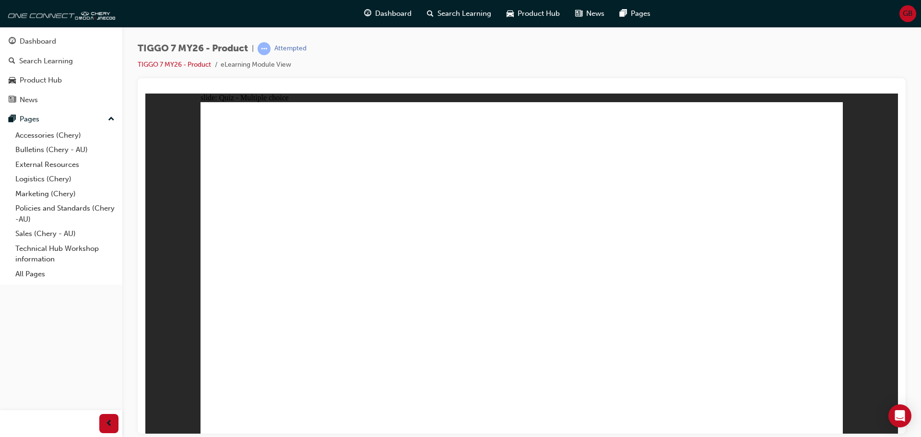
radio input "true"
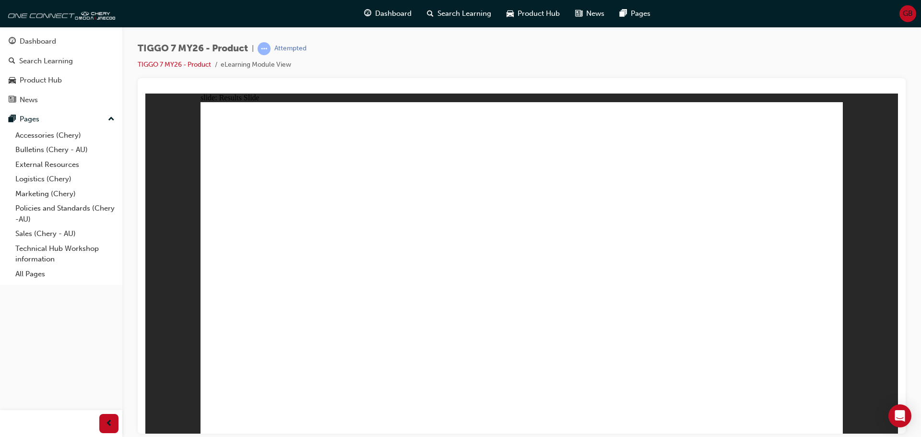
drag, startPoint x: 517, startPoint y: 126, endPoint x: 315, endPoint y: 268, distance: 247.5
drag, startPoint x: 642, startPoint y: 140, endPoint x: 528, endPoint y: 285, distance: 184.1
drag, startPoint x: 583, startPoint y: 196, endPoint x: 423, endPoint y: 270, distance: 175.7
drag, startPoint x: 737, startPoint y: 192, endPoint x: 685, endPoint y: 271, distance: 94.4
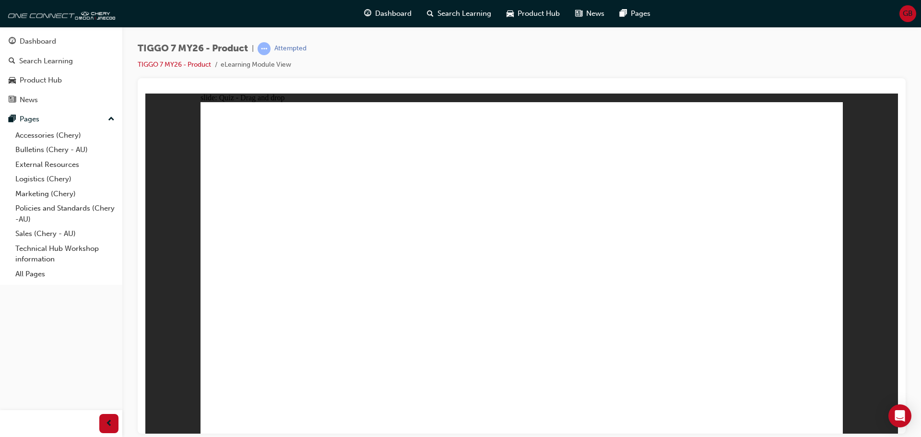
drag, startPoint x: 642, startPoint y: 187, endPoint x: 636, endPoint y: 136, distance: 51.7
drag, startPoint x: 727, startPoint y: 126, endPoint x: 616, endPoint y: 269, distance: 181.8
drag, startPoint x: 660, startPoint y: 274, endPoint x: 640, endPoint y: 147, distance: 129.1
drag, startPoint x: 305, startPoint y: 277, endPoint x: 561, endPoint y: 179, distance: 273.9
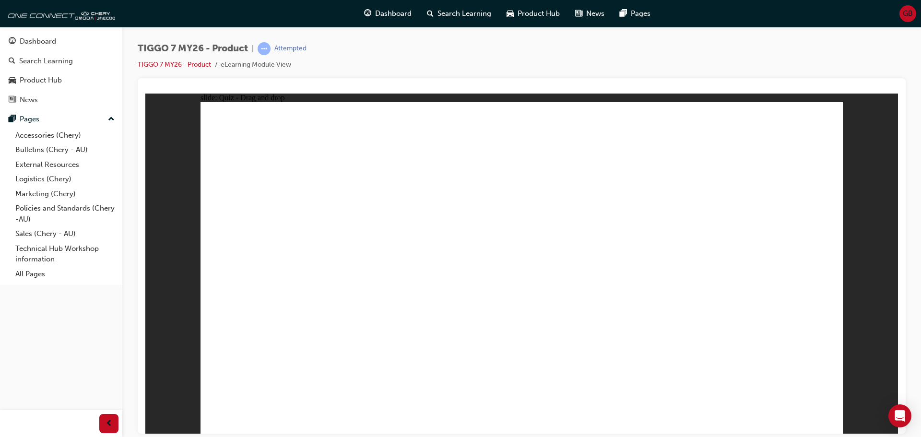
drag, startPoint x: 550, startPoint y: 166, endPoint x: 760, endPoint y: 275, distance: 235.9
drag, startPoint x: 408, startPoint y: 298, endPoint x: 653, endPoint y: 297, distance: 245.0
drag, startPoint x: 653, startPoint y: 269, endPoint x: 411, endPoint y: 271, distance: 241.6
drag, startPoint x: 414, startPoint y: 291, endPoint x: 293, endPoint y: 292, distance: 121.3
drag, startPoint x: 795, startPoint y: 148, endPoint x: 685, endPoint y: 290, distance: 179.4
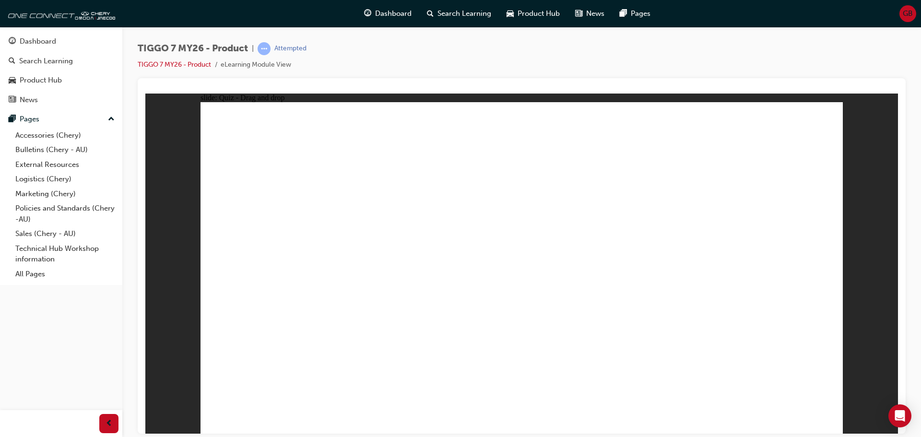
drag, startPoint x: 519, startPoint y: 287, endPoint x: 523, endPoint y: 281, distance: 6.9
drag, startPoint x: 683, startPoint y: 219, endPoint x: 501, endPoint y: 295, distance: 197.1
drag, startPoint x: 619, startPoint y: 133, endPoint x: 393, endPoint y: 282, distance: 271.1
drag, startPoint x: 407, startPoint y: 283, endPoint x: 569, endPoint y: 198, distance: 183.8
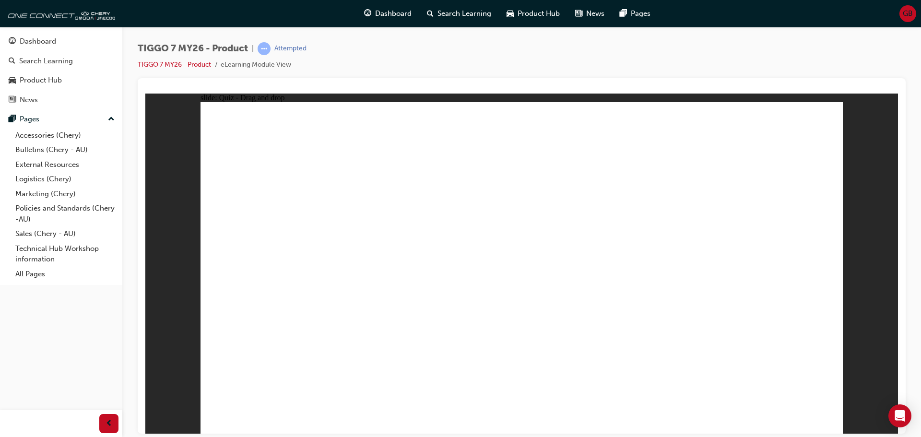
drag, startPoint x: 514, startPoint y: 285, endPoint x: 419, endPoint y: 280, distance: 95.5
drag, startPoint x: 615, startPoint y: 152, endPoint x: 530, endPoint y: 295, distance: 166.2
drag, startPoint x: 790, startPoint y: 180, endPoint x: 578, endPoint y: 308, distance: 247.6
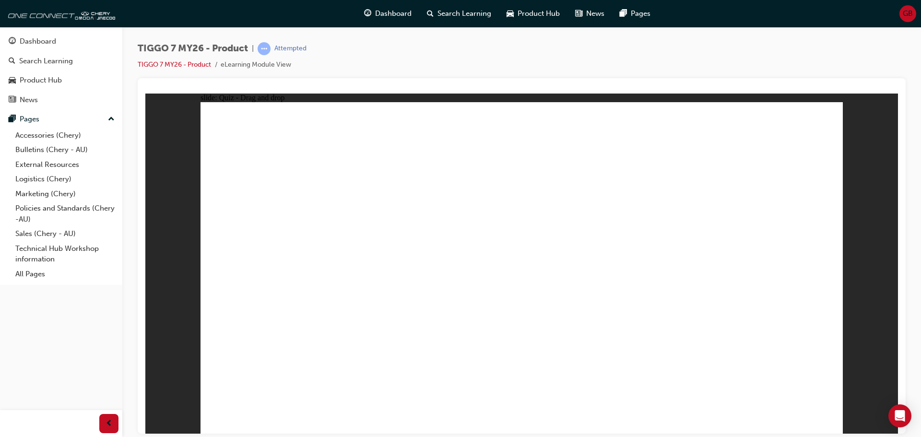
drag, startPoint x: 630, startPoint y: 183, endPoint x: 278, endPoint y: 306, distance: 372.9
drag, startPoint x: 512, startPoint y: 320, endPoint x: 625, endPoint y: 373, distance: 124.2
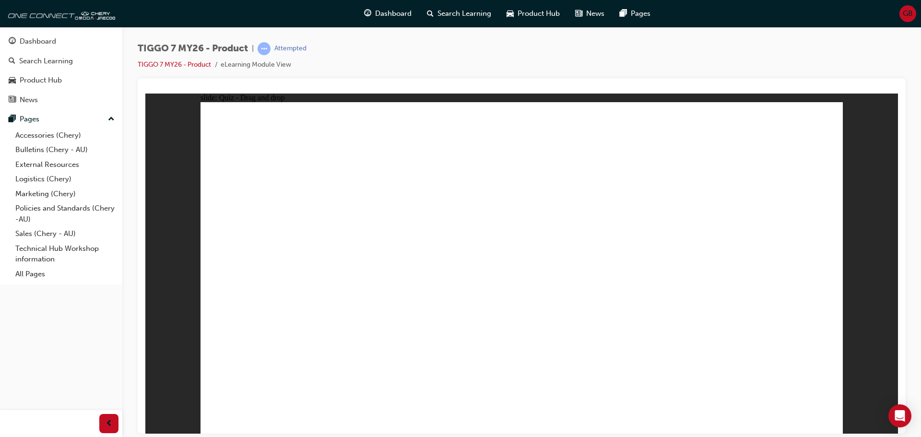
drag, startPoint x: 650, startPoint y: 192, endPoint x: 633, endPoint y: 318, distance: 127.1
drag, startPoint x: 713, startPoint y: 197, endPoint x: 378, endPoint y: 317, distance: 356.1
drag, startPoint x: 769, startPoint y: 163, endPoint x: 630, endPoint y: 300, distance: 194.6
drag, startPoint x: 497, startPoint y: 140, endPoint x: 581, endPoint y: 308, distance: 187.2
drag, startPoint x: 566, startPoint y: 132, endPoint x: 584, endPoint y: 318, distance: 186.9
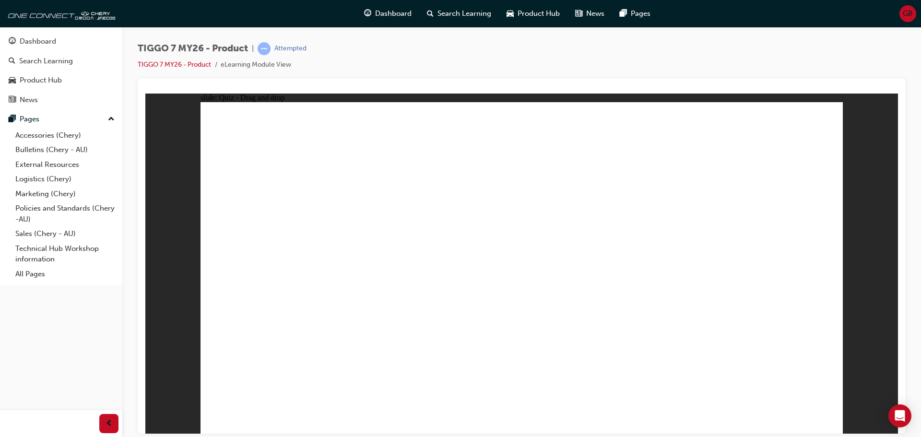
drag, startPoint x: 562, startPoint y: 163, endPoint x: 536, endPoint y: 232, distance: 73.6
drag, startPoint x: 638, startPoint y: 136, endPoint x: 404, endPoint y: 324, distance: 300.1
drag, startPoint x: 716, startPoint y: 138, endPoint x: 565, endPoint y: 332, distance: 246.0
drag, startPoint x: 782, startPoint y: 135, endPoint x: 428, endPoint y: 312, distance: 396.0
drag, startPoint x: 580, startPoint y: 188, endPoint x: 408, endPoint y: 321, distance: 217.4
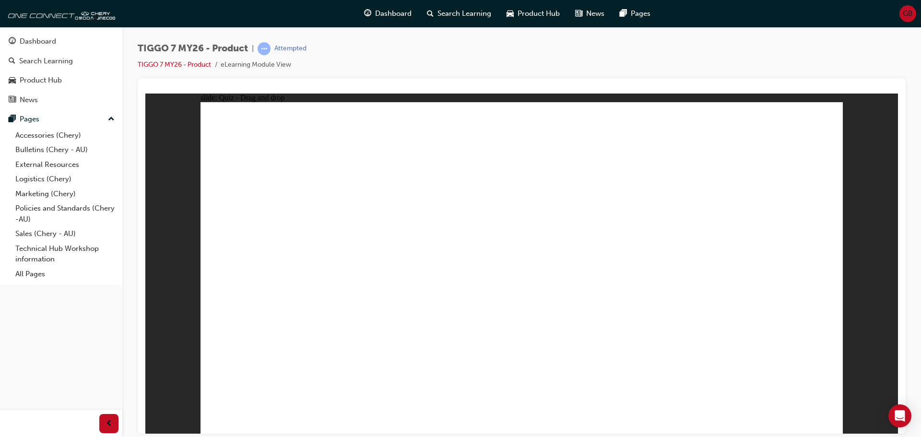
drag, startPoint x: 723, startPoint y: 171, endPoint x: 445, endPoint y: 324, distance: 317.4
drag, startPoint x: 649, startPoint y: 166, endPoint x: 380, endPoint y: 337, distance: 319.0
drag, startPoint x: 567, startPoint y: 159, endPoint x: 615, endPoint y: 315, distance: 162.7
drag, startPoint x: 509, startPoint y: 166, endPoint x: 420, endPoint y: 339, distance: 194.7
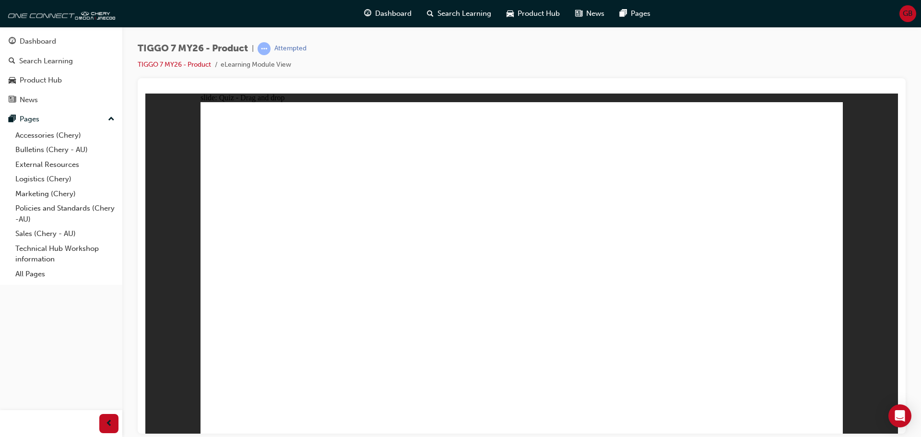
drag, startPoint x: 788, startPoint y: 150, endPoint x: 608, endPoint y: 278, distance: 220.7
drag, startPoint x: 646, startPoint y: 165, endPoint x: 391, endPoint y: 289, distance: 283.3
drag, startPoint x: 521, startPoint y: 167, endPoint x: 348, endPoint y: 303, distance: 220.6
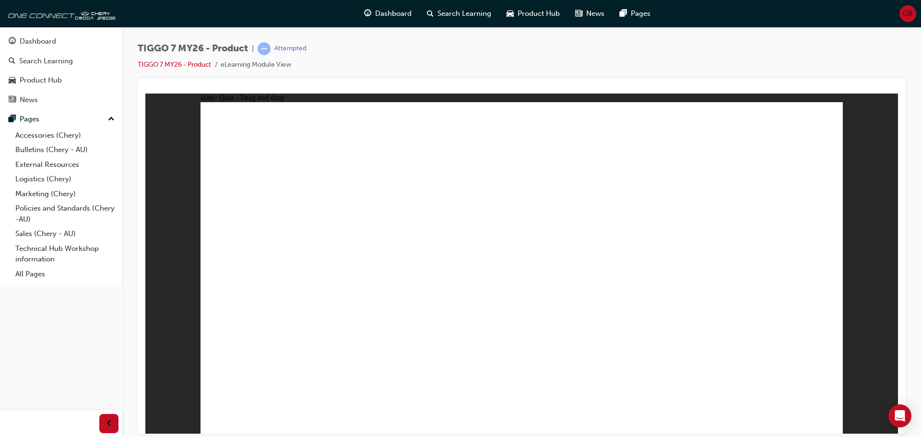
radio input "true"
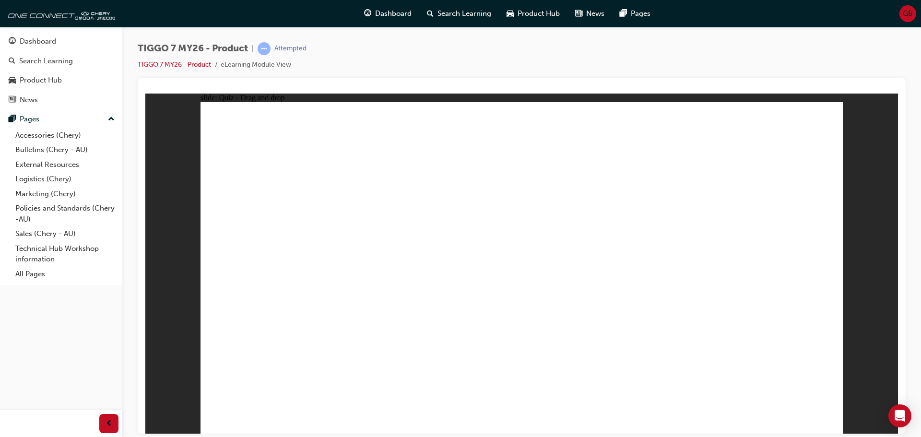
drag, startPoint x: 554, startPoint y: 166, endPoint x: 605, endPoint y: 308, distance: 151.4
drag, startPoint x: 644, startPoint y: 236, endPoint x: 639, endPoint y: 317, distance: 81.7
drag, startPoint x: 653, startPoint y: 197, endPoint x: 639, endPoint y: 284, distance: 87.8
drag, startPoint x: 648, startPoint y: 135, endPoint x: 655, endPoint y: 298, distance: 163.1
drag, startPoint x: 568, startPoint y: 137, endPoint x: 611, endPoint y: 320, distance: 188.5
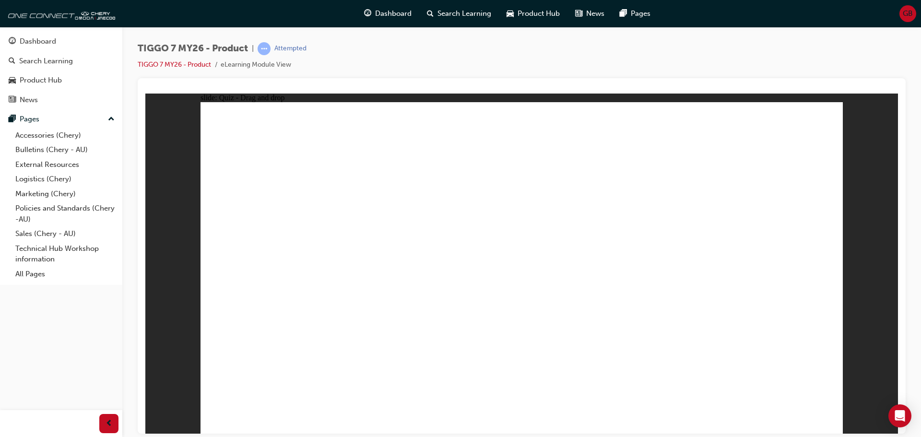
drag, startPoint x: 748, startPoint y: 158, endPoint x: 659, endPoint y: 291, distance: 160.0
drag, startPoint x: 783, startPoint y: 138, endPoint x: 641, endPoint y: 320, distance: 231.3
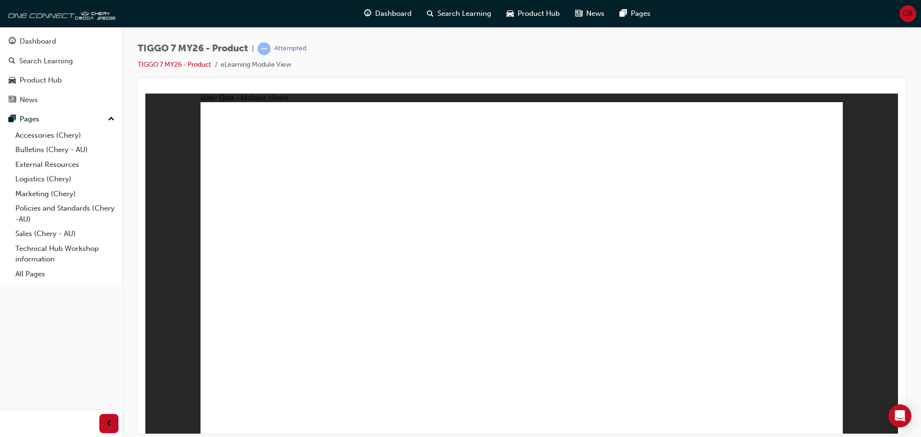
radio input "true"
drag, startPoint x: 690, startPoint y: 206, endPoint x: 768, endPoint y: 278, distance: 106.2
drag, startPoint x: 658, startPoint y: 145, endPoint x: 436, endPoint y: 298, distance: 269.2
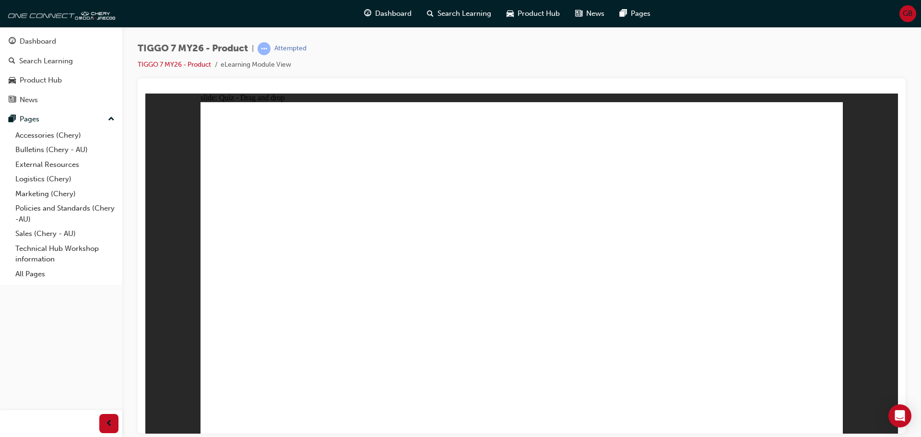
drag, startPoint x: 774, startPoint y: 148, endPoint x: 529, endPoint y: 300, distance: 288.6
drag, startPoint x: 616, startPoint y: 198, endPoint x: 326, endPoint y: 279, distance: 301.4
drag, startPoint x: 508, startPoint y: 151, endPoint x: 647, endPoint y: 297, distance: 202.5
drag, startPoint x: 539, startPoint y: 255, endPoint x: 547, endPoint y: 175, distance: 80.0
drag, startPoint x: 299, startPoint y: 284, endPoint x: 522, endPoint y: 281, distance: 223.0
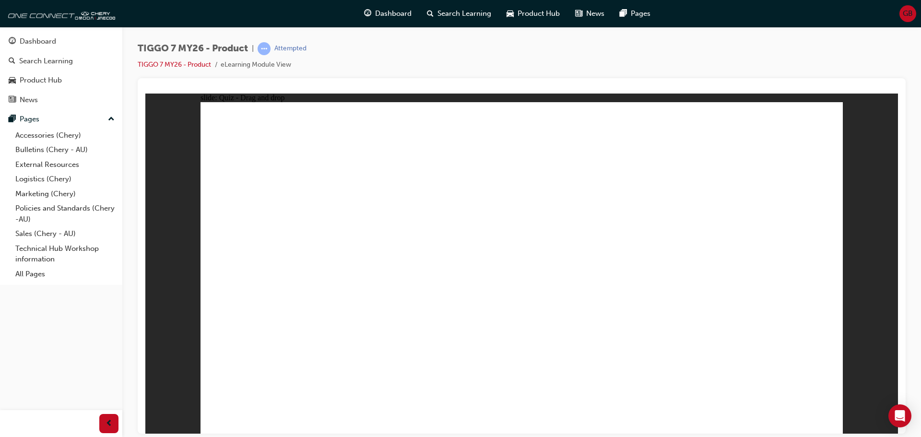
drag, startPoint x: 755, startPoint y: 148, endPoint x: 267, endPoint y: 290, distance: 508.6
radio input "true"
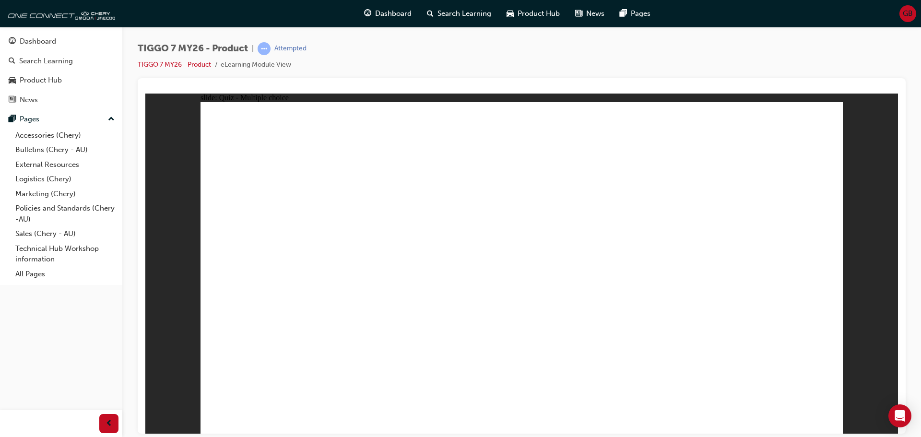
drag, startPoint x: 535, startPoint y: 317, endPoint x: 528, endPoint y: 326, distance: 12.0
radio input "true"
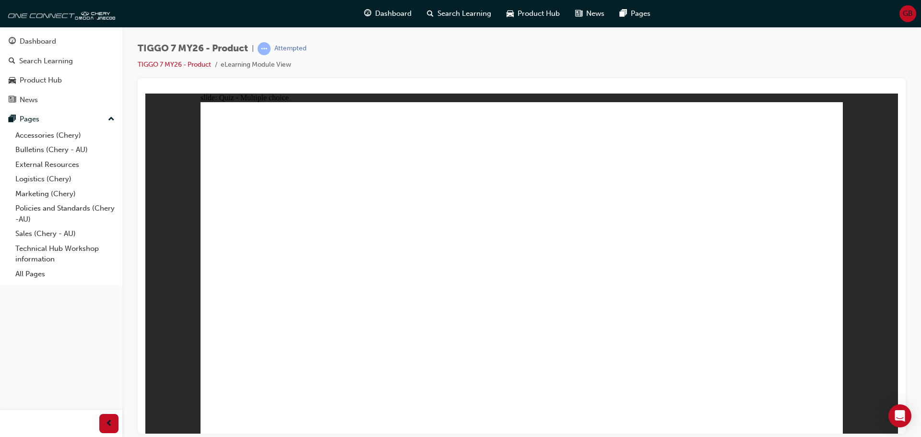
drag, startPoint x: 737, startPoint y: 366, endPoint x: 746, endPoint y: 365, distance: 8.7
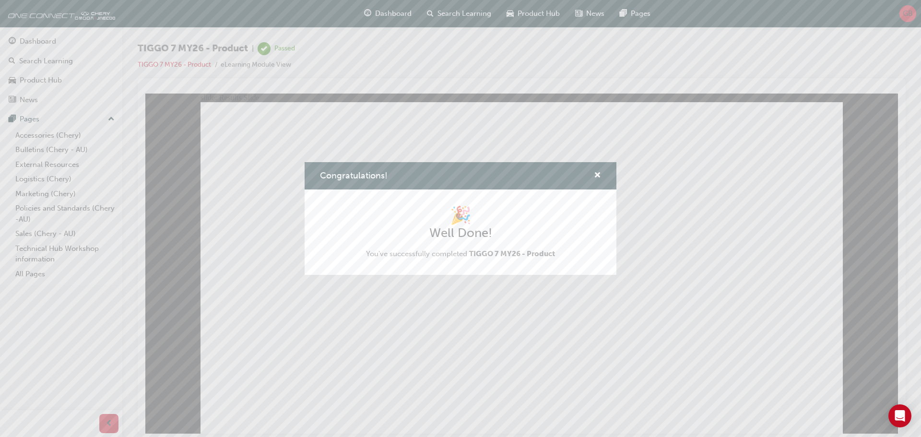
click at [696, 248] on div "Congratulations! 🎉 Well Done! You've successfully completed TIGGO 7 MY26 - Prod…" at bounding box center [460, 218] width 921 height 437
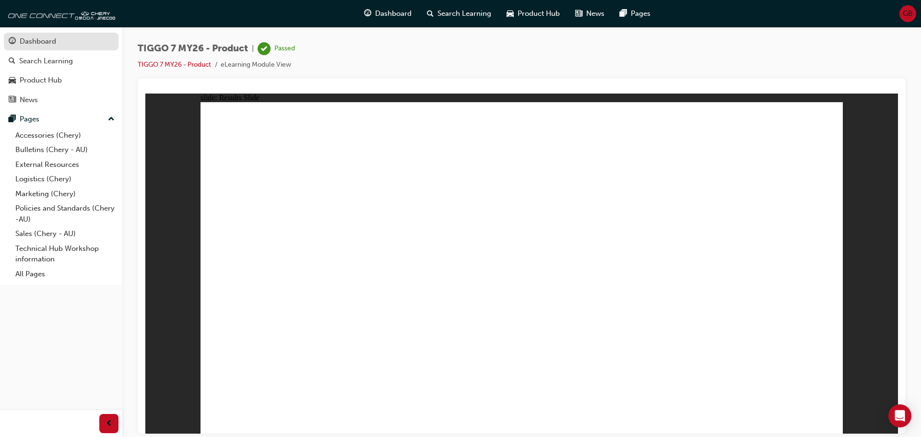
click at [44, 46] on div "Dashboard" at bounding box center [38, 41] width 36 height 11
